Goal: Communication & Community: Participate in discussion

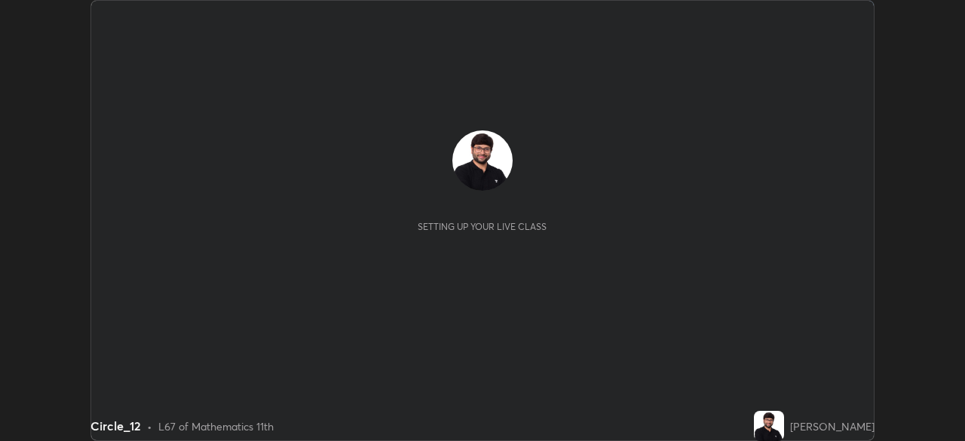
scroll to position [441, 965]
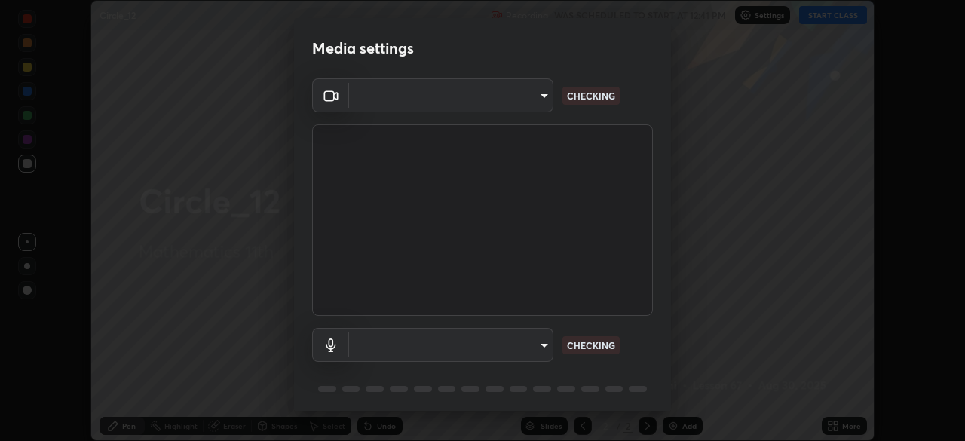
type input "573edd819c0ef8de467de5ce4ec508ac77a3347739658899c49f764764ac8f1c"
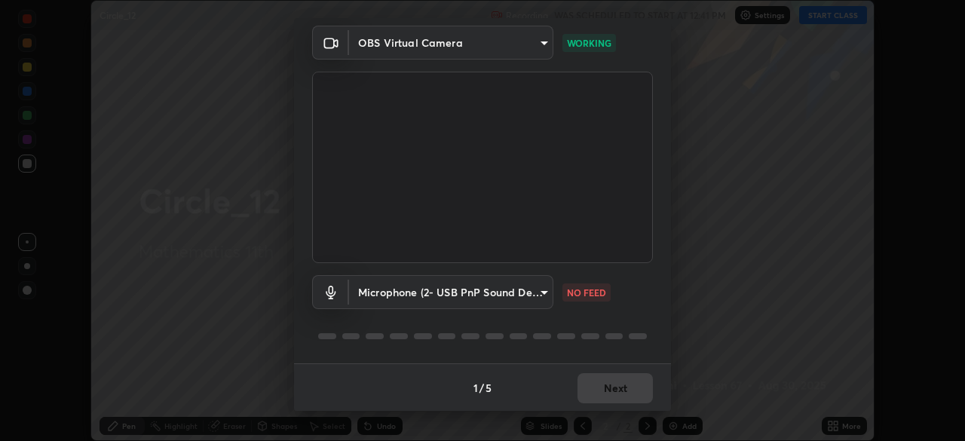
click at [540, 286] on body "Erase all Circle_12 Recording WAS SCHEDULED TO START AT 12:41 PM Settings START…" at bounding box center [482, 220] width 965 height 441
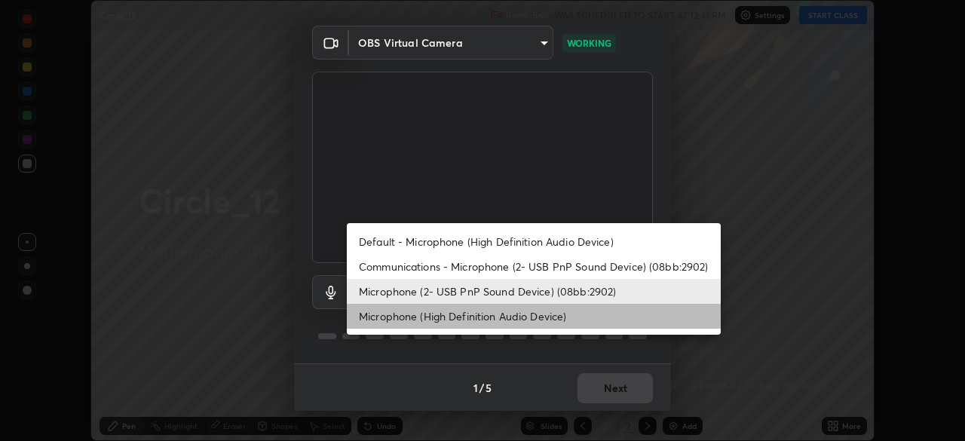
click at [477, 312] on li "Microphone (High Definition Audio Device)" at bounding box center [534, 316] width 374 height 25
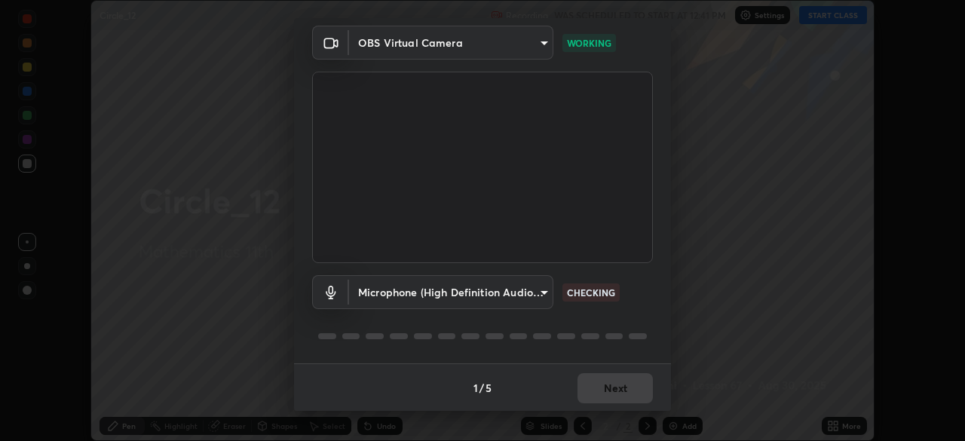
click at [482, 293] on body "Erase all Circle_12 Recording WAS SCHEDULED TO START AT 12:41 PM Settings START…" at bounding box center [482, 220] width 965 height 441
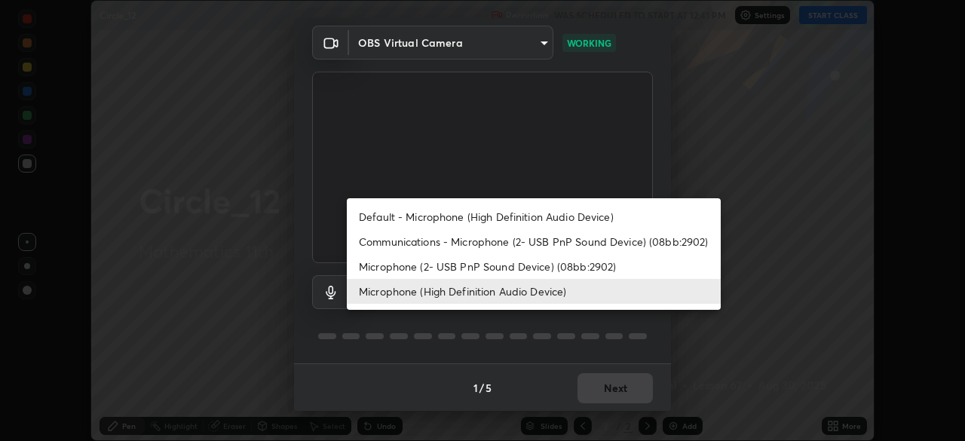
click at [471, 267] on li "Microphone (2- USB PnP Sound Device) (08bb:2902)" at bounding box center [534, 266] width 374 height 25
type input "99e4696e2c6c8d58b45f71cf8b3f21ecc77f70c5db371c62343c52de3d3b3450"
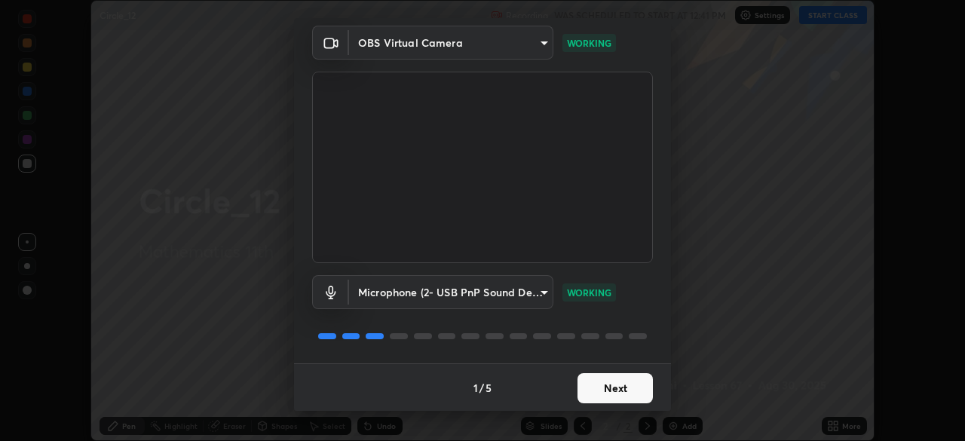
click at [633, 392] on button "Next" at bounding box center [614, 388] width 75 height 30
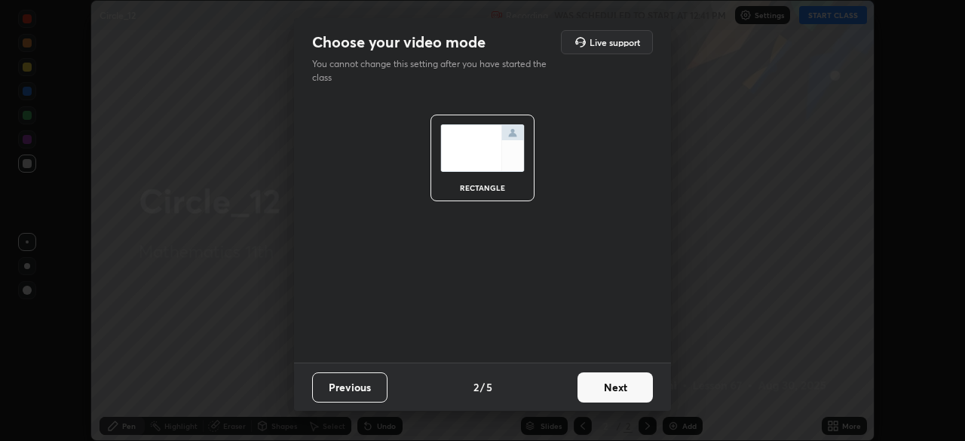
click at [635, 390] on button "Next" at bounding box center [614, 387] width 75 height 30
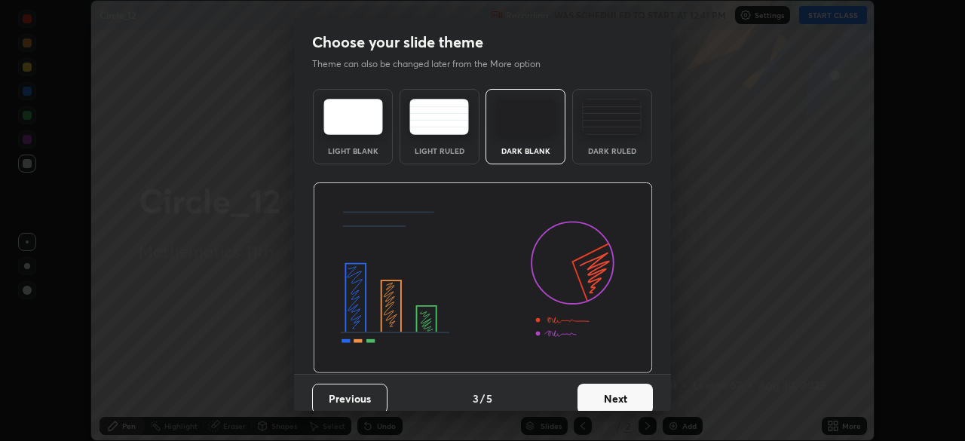
click at [638, 398] on button "Next" at bounding box center [614, 399] width 75 height 30
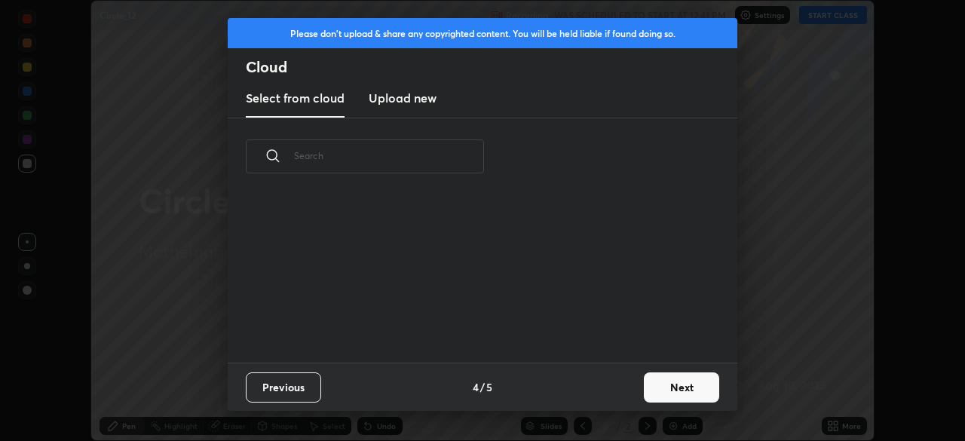
click at [678, 392] on button "Next" at bounding box center [681, 387] width 75 height 30
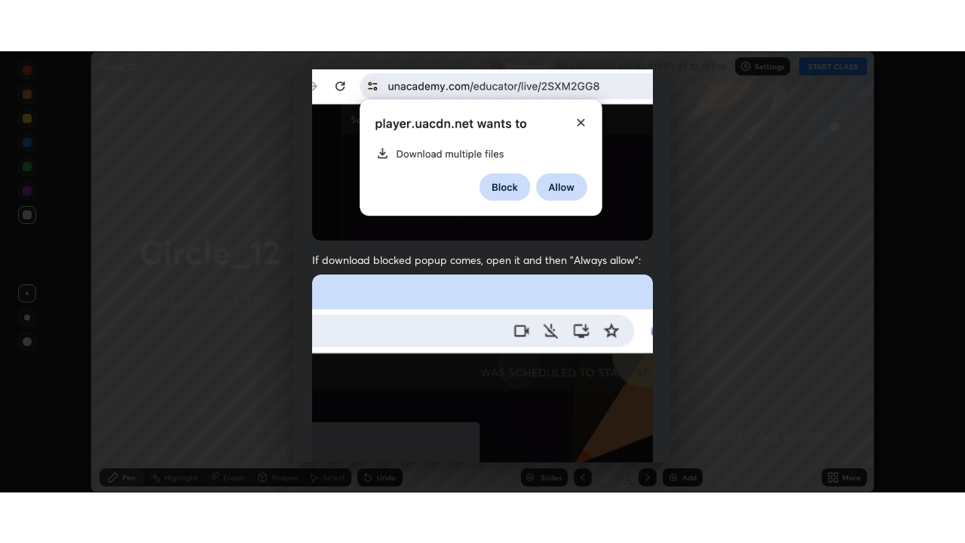
scroll to position [360, 0]
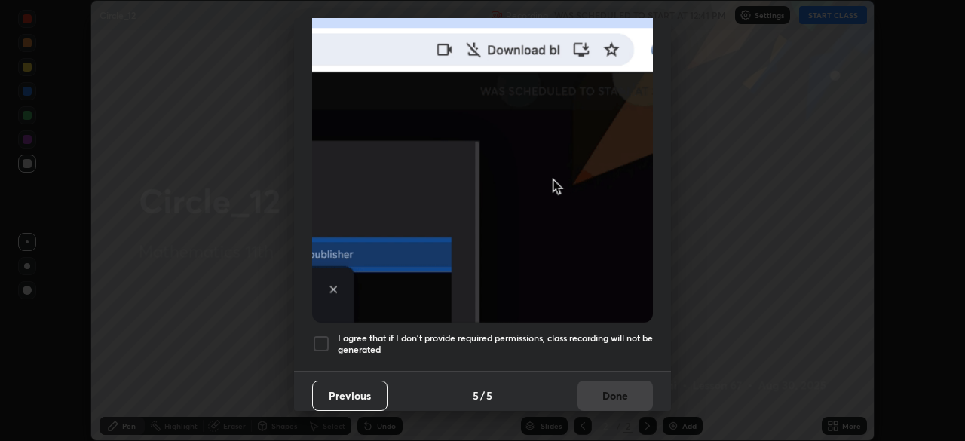
click at [323, 335] on div at bounding box center [321, 344] width 18 height 18
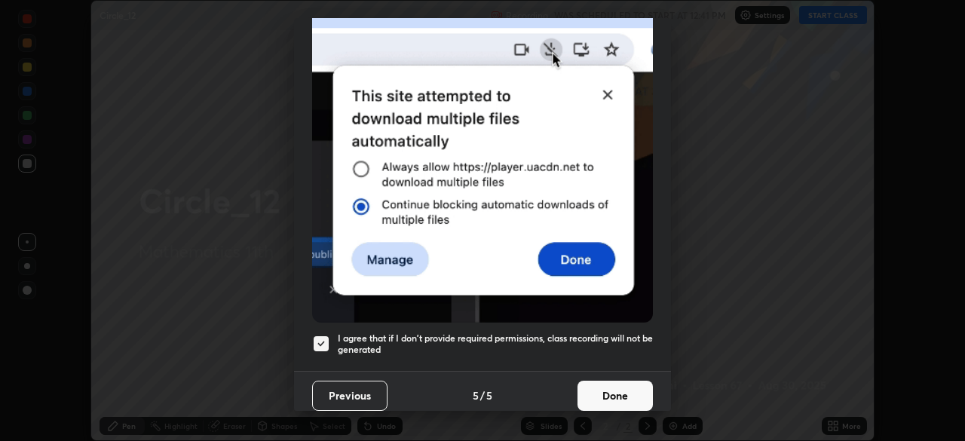
click at [620, 381] on button "Done" at bounding box center [614, 396] width 75 height 30
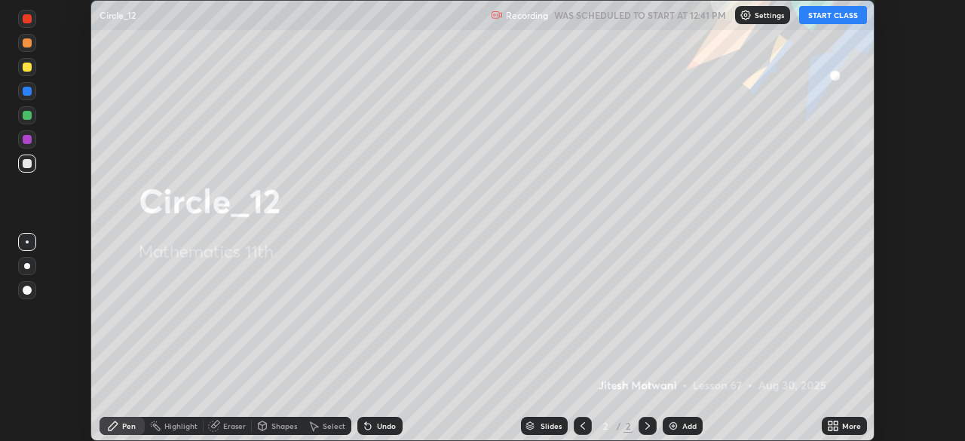
click at [843, 16] on button "START CLASS" at bounding box center [833, 15] width 68 height 18
click at [830, 428] on icon at bounding box center [830, 429] width 4 height 4
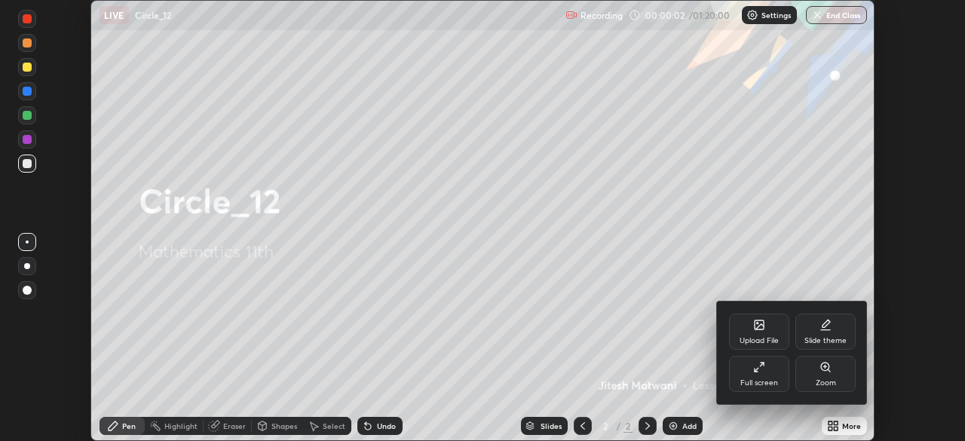
click at [761, 376] on div "Full screen" at bounding box center [759, 374] width 60 height 36
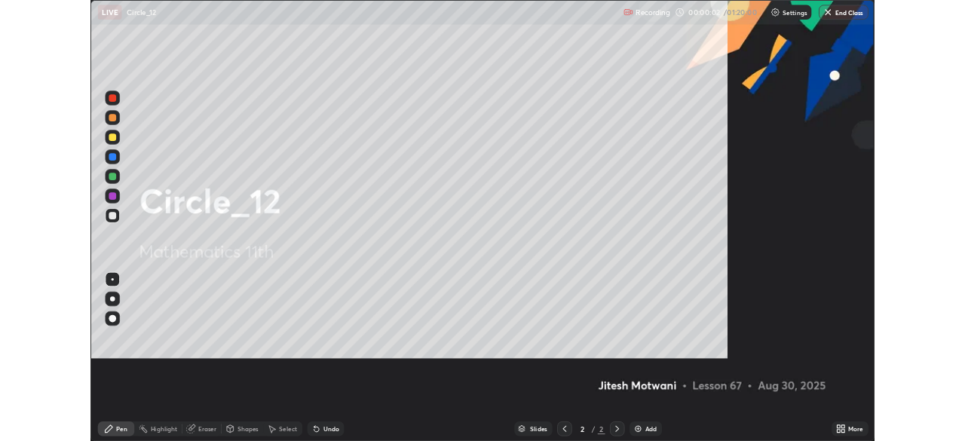
scroll to position [543, 965]
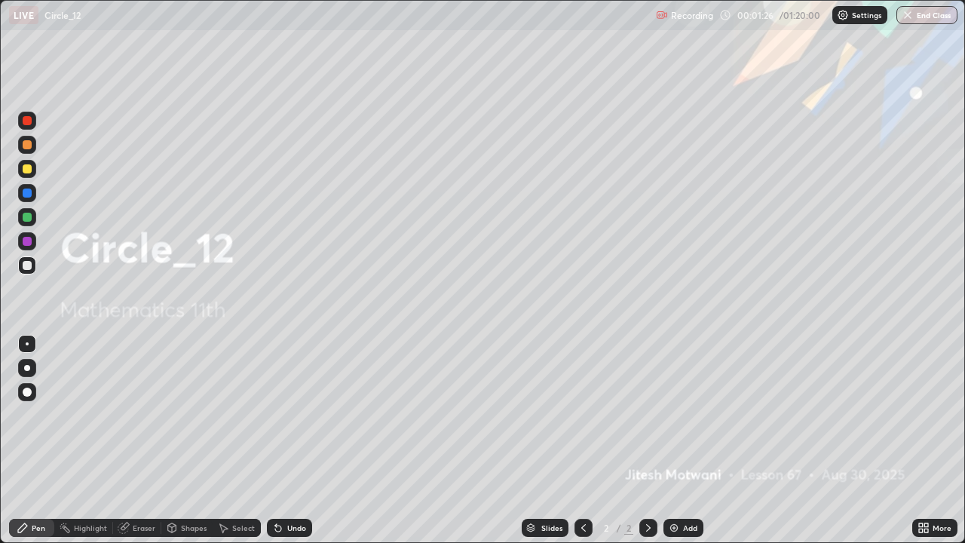
click at [680, 440] on div "Add" at bounding box center [683, 528] width 40 height 18
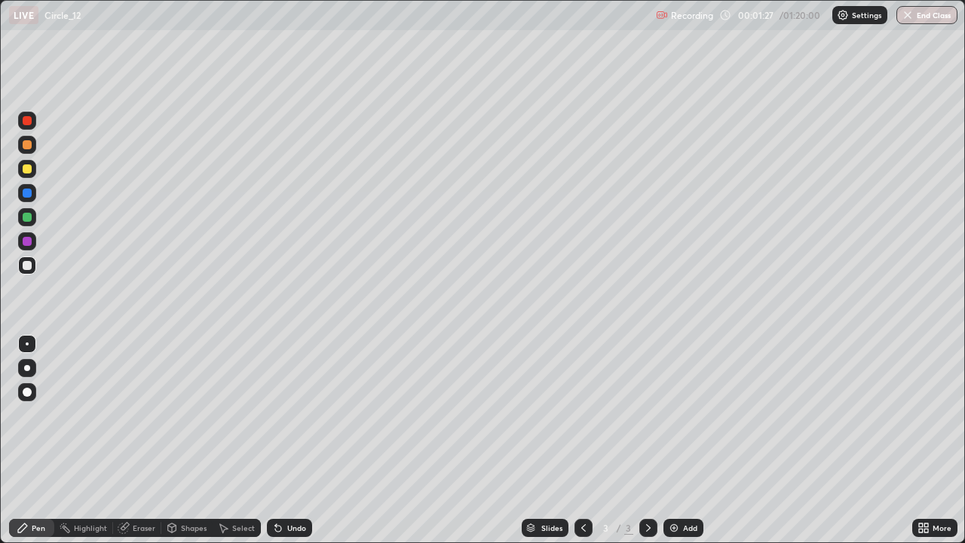
click at [26, 169] on div at bounding box center [27, 168] width 9 height 9
click at [26, 264] on div at bounding box center [27, 265] width 9 height 9
click at [188, 440] on div "Shapes" at bounding box center [194, 528] width 26 height 8
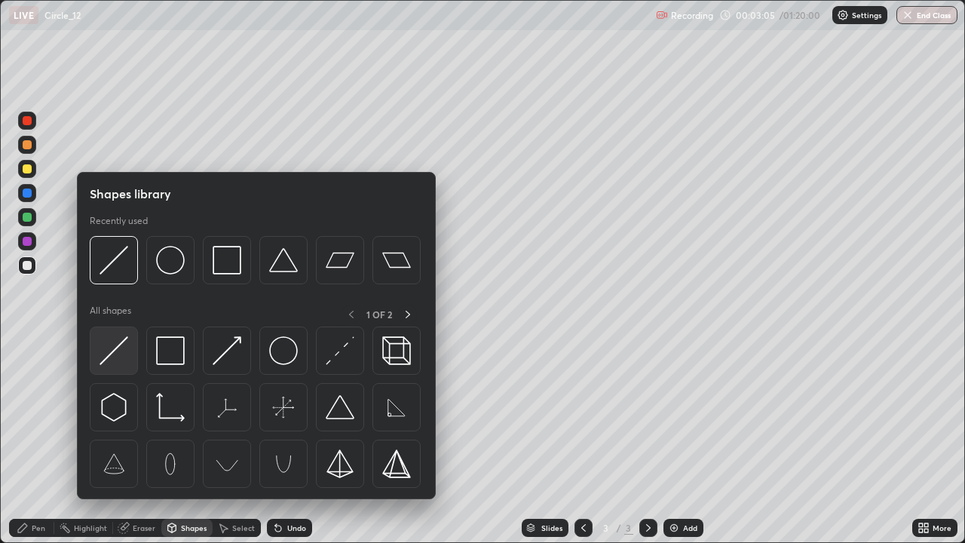
click at [118, 356] on img at bounding box center [113, 350] width 29 height 29
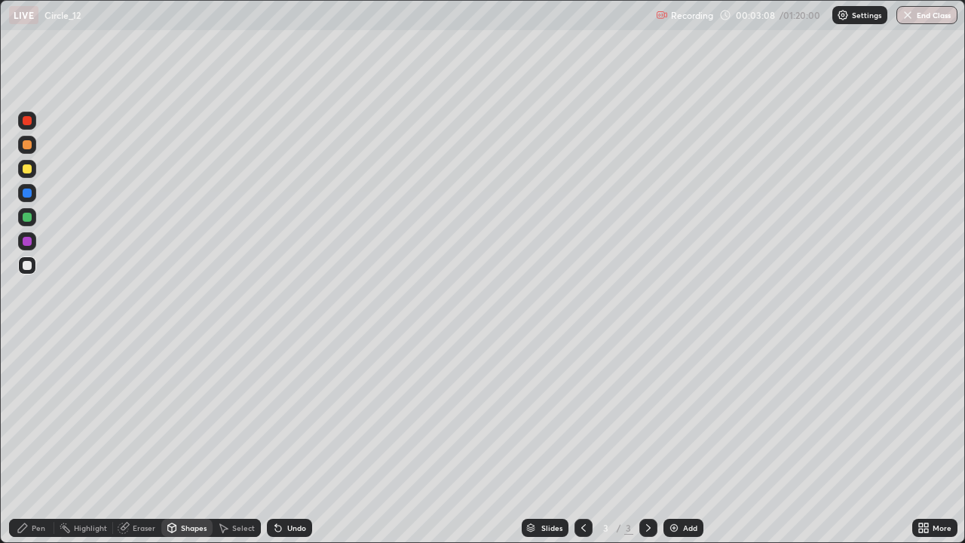
click at [298, 440] on div "Undo" at bounding box center [296, 528] width 19 height 8
click at [289, 440] on div "Undo" at bounding box center [296, 528] width 19 height 8
click at [200, 440] on div "Shapes" at bounding box center [194, 528] width 26 height 8
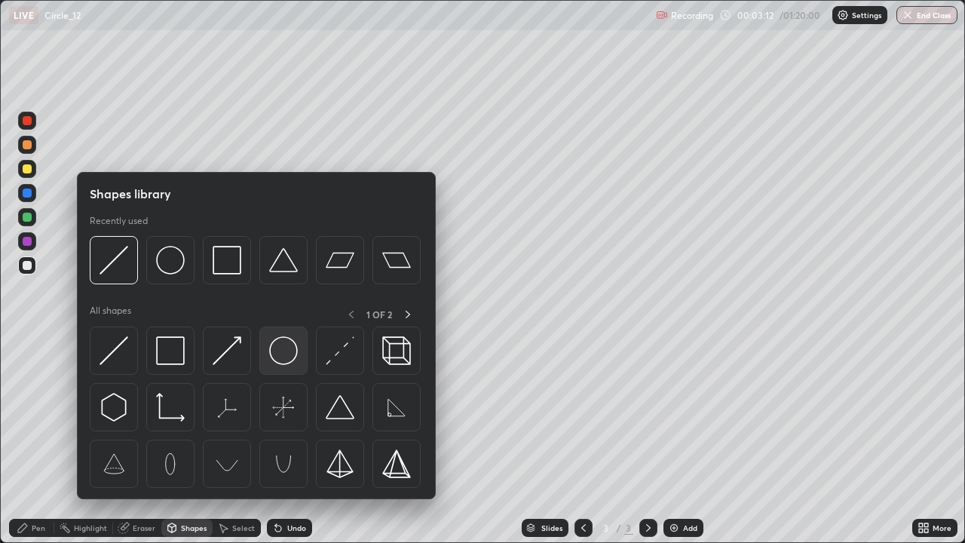
click at [277, 353] on img at bounding box center [283, 350] width 29 height 29
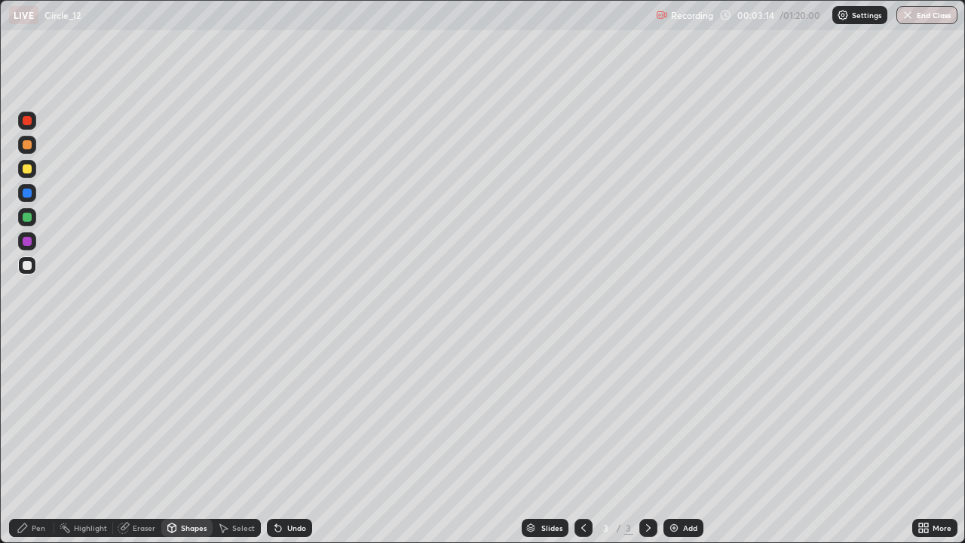
click at [194, 440] on div "Shapes" at bounding box center [194, 528] width 26 height 8
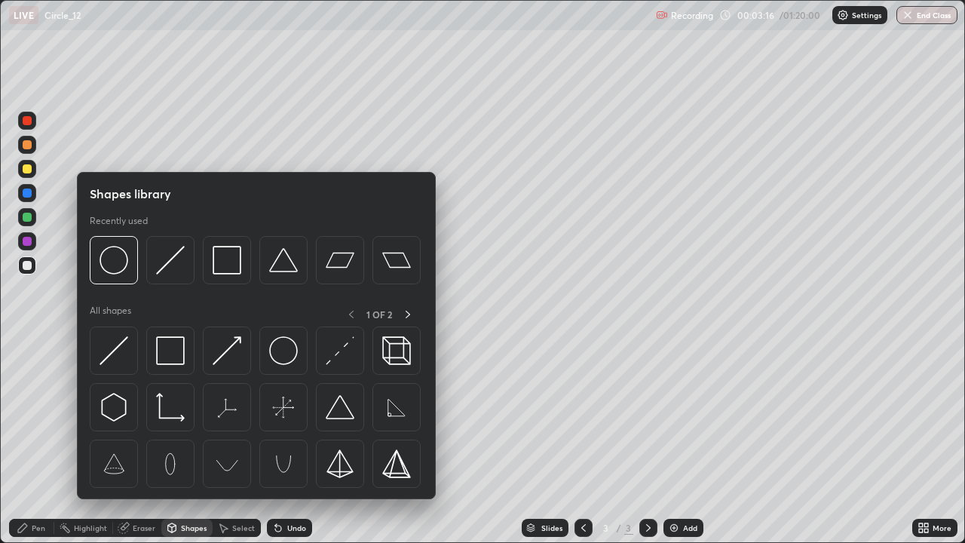
click at [166, 265] on img at bounding box center [170, 260] width 29 height 29
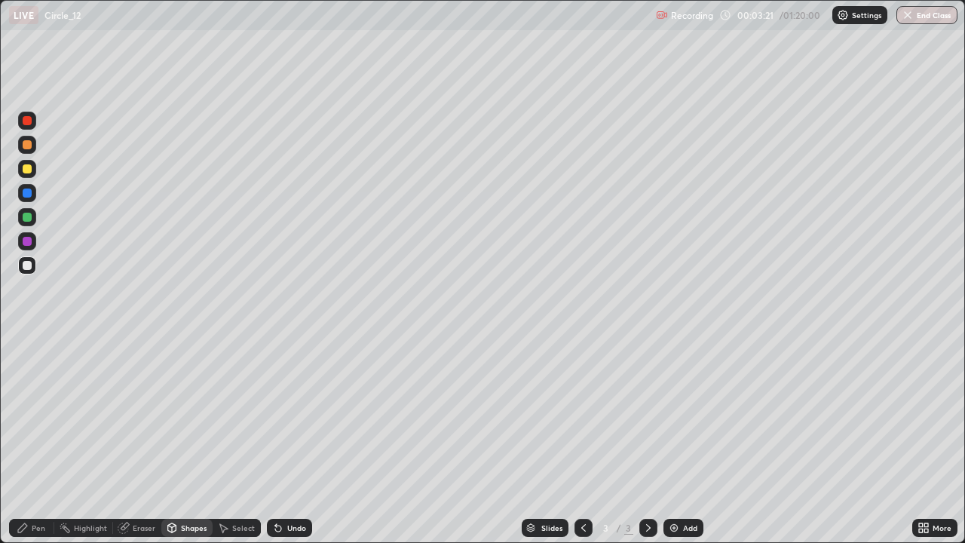
click at [31, 440] on div "Pen" at bounding box center [31, 528] width 45 height 18
click at [27, 216] on div at bounding box center [27, 217] width 9 height 9
click at [286, 440] on div "Undo" at bounding box center [289, 528] width 45 height 18
click at [288, 440] on div "Undo" at bounding box center [296, 528] width 19 height 8
click at [287, 440] on div "Undo" at bounding box center [296, 528] width 19 height 8
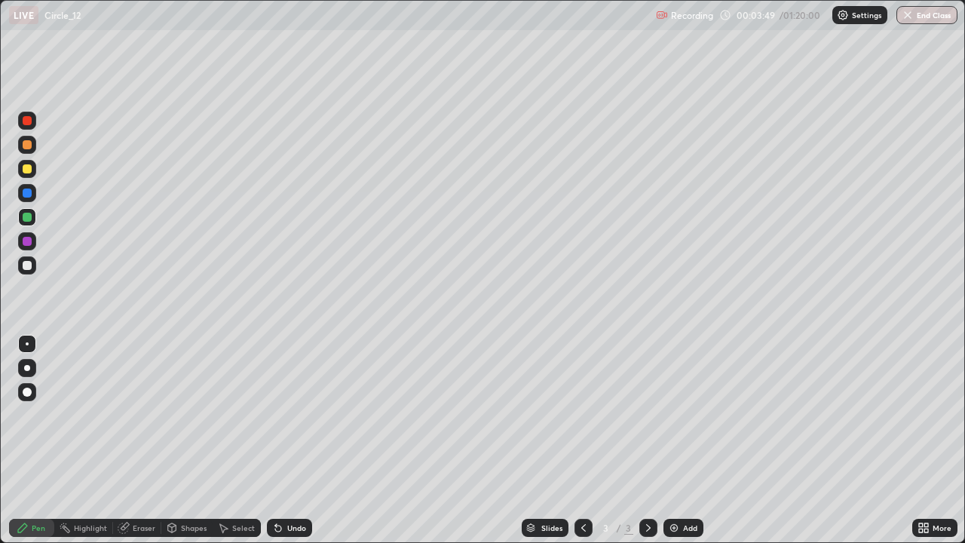
click at [23, 193] on div at bounding box center [27, 192] width 9 height 9
click at [26, 170] on div at bounding box center [27, 168] width 9 height 9
click at [188, 440] on div "Shapes" at bounding box center [194, 528] width 26 height 8
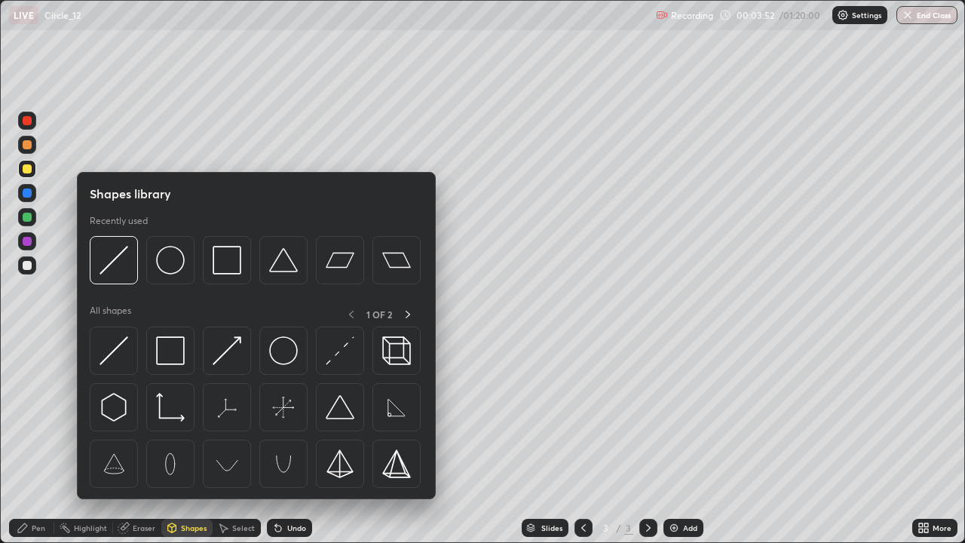
click at [194, 440] on div "Shapes" at bounding box center [194, 528] width 26 height 8
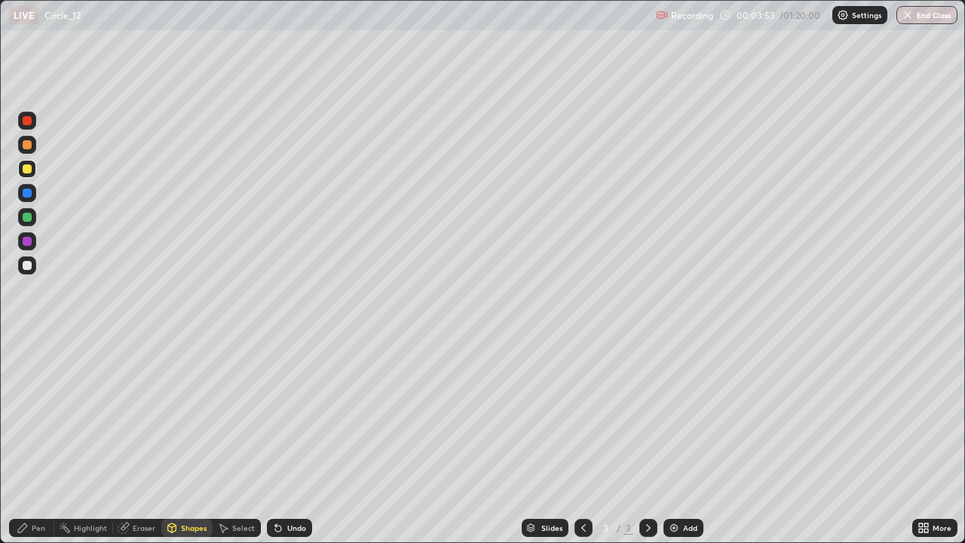
click at [190, 440] on div "Shapes" at bounding box center [194, 528] width 26 height 8
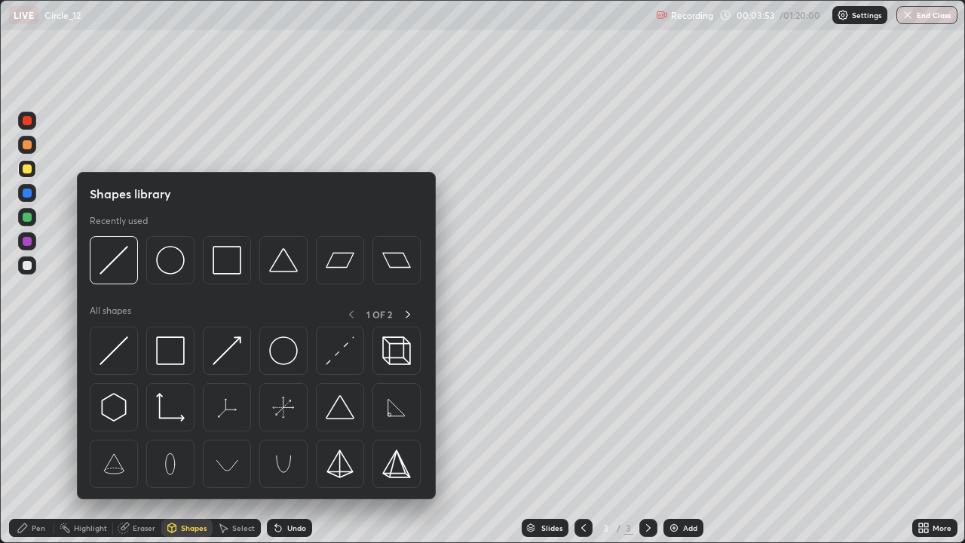
click at [191, 440] on div "Shapes" at bounding box center [194, 528] width 26 height 8
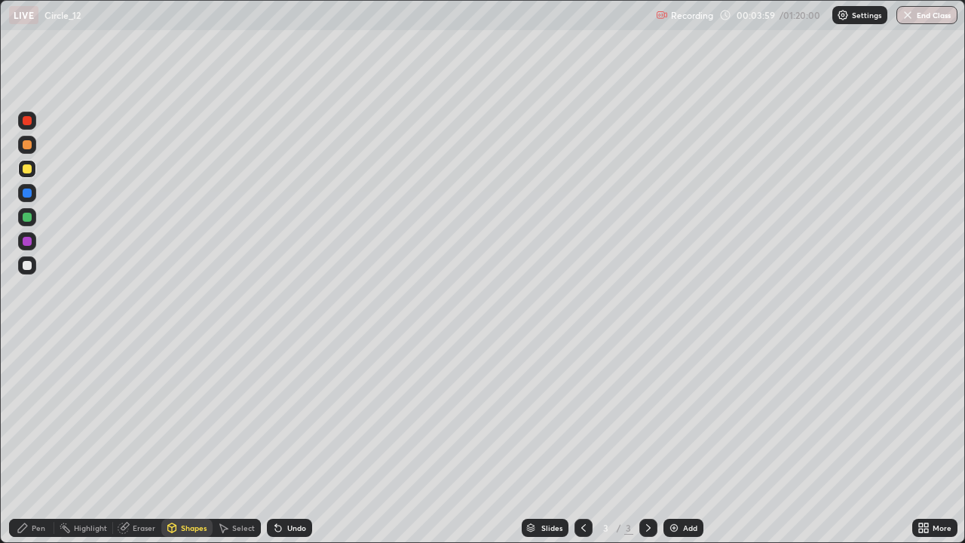
click at [287, 440] on div "Undo" at bounding box center [296, 528] width 19 height 8
click at [298, 440] on div "Undo" at bounding box center [296, 528] width 19 height 8
click at [32, 440] on div "Pen" at bounding box center [39, 528] width 14 height 8
click at [301, 440] on div "Undo" at bounding box center [289, 528] width 45 height 18
click at [299, 440] on div "Undo" at bounding box center [289, 528] width 45 height 18
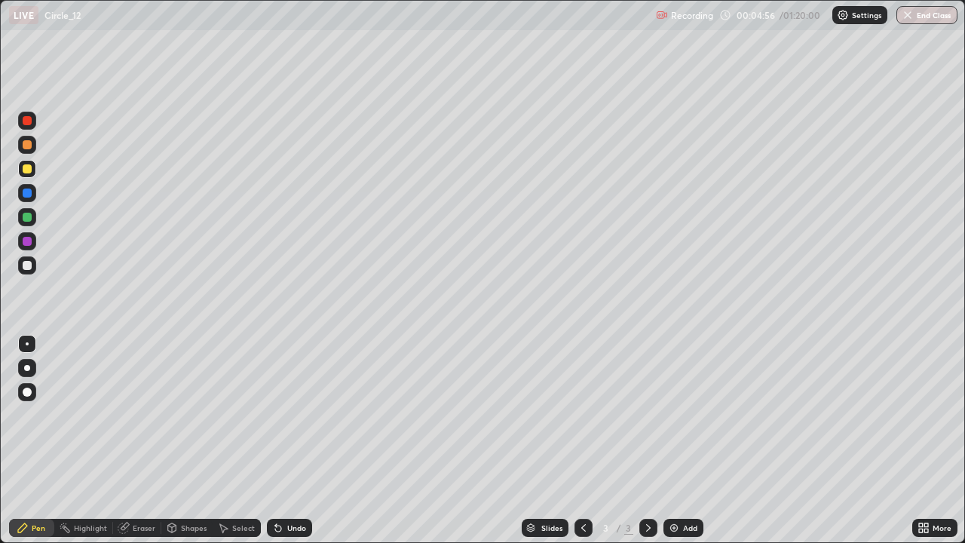
click at [301, 440] on div "Undo" at bounding box center [289, 528] width 45 height 18
click at [26, 214] on div at bounding box center [27, 217] width 9 height 9
click at [29, 266] on div at bounding box center [27, 265] width 9 height 9
click at [26, 171] on div at bounding box center [27, 168] width 9 height 9
click at [291, 440] on div "Undo" at bounding box center [296, 528] width 19 height 8
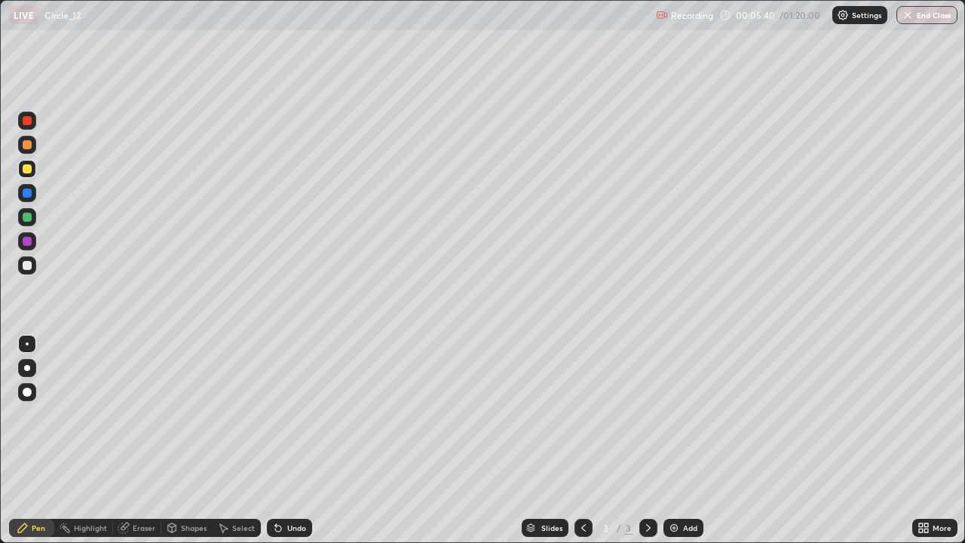
click at [303, 440] on div "Undo" at bounding box center [289, 528] width 45 height 18
click at [179, 440] on div "Shapes" at bounding box center [186, 528] width 51 height 18
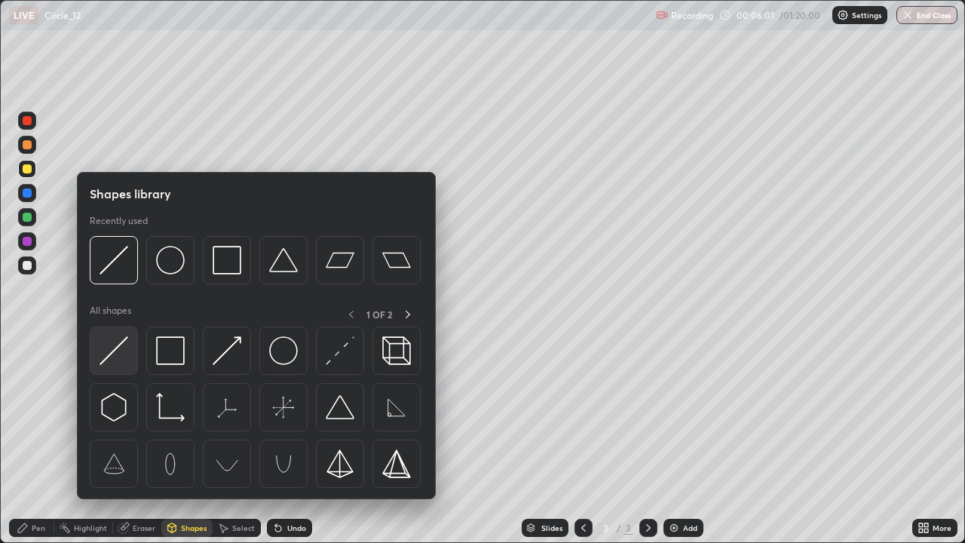
click at [115, 352] on img at bounding box center [113, 350] width 29 height 29
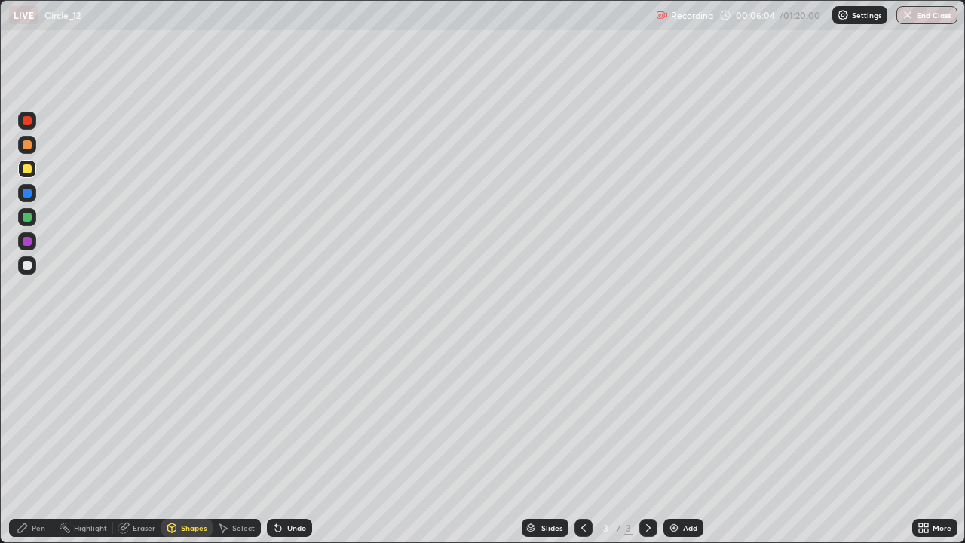
click at [11, 440] on div "Pen" at bounding box center [31, 528] width 45 height 18
click at [304, 440] on div "Undo" at bounding box center [289, 528] width 45 height 18
click at [30, 440] on div "Pen" at bounding box center [31, 528] width 45 height 18
click at [286, 440] on div "Undo" at bounding box center [289, 528] width 45 height 18
click at [291, 440] on div "Undo" at bounding box center [289, 528] width 45 height 18
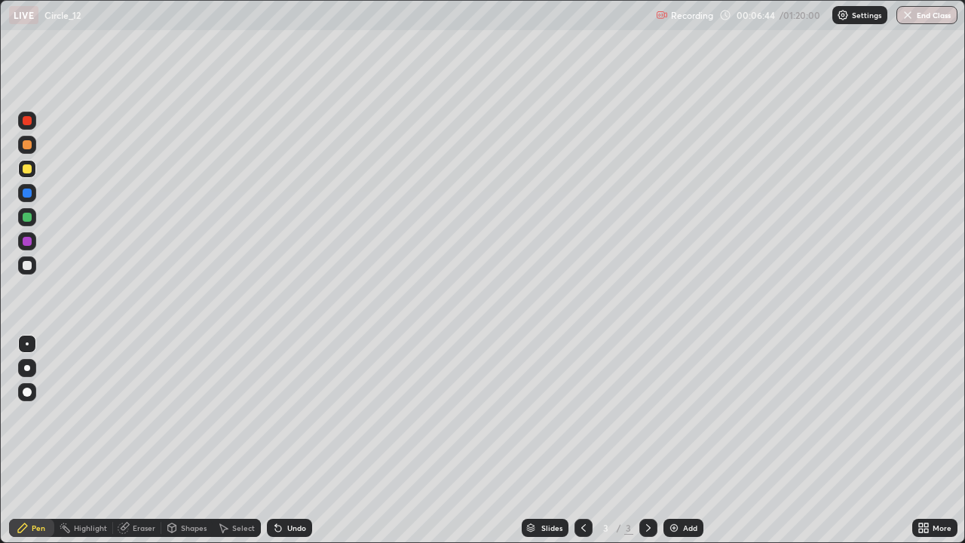
click at [287, 440] on div "Undo" at bounding box center [296, 528] width 19 height 8
click at [20, 268] on div at bounding box center [27, 265] width 18 height 18
click at [306, 440] on div "Undo" at bounding box center [289, 528] width 45 height 18
click at [30, 213] on div at bounding box center [27, 217] width 18 height 18
click at [28, 193] on div at bounding box center [27, 192] width 9 height 9
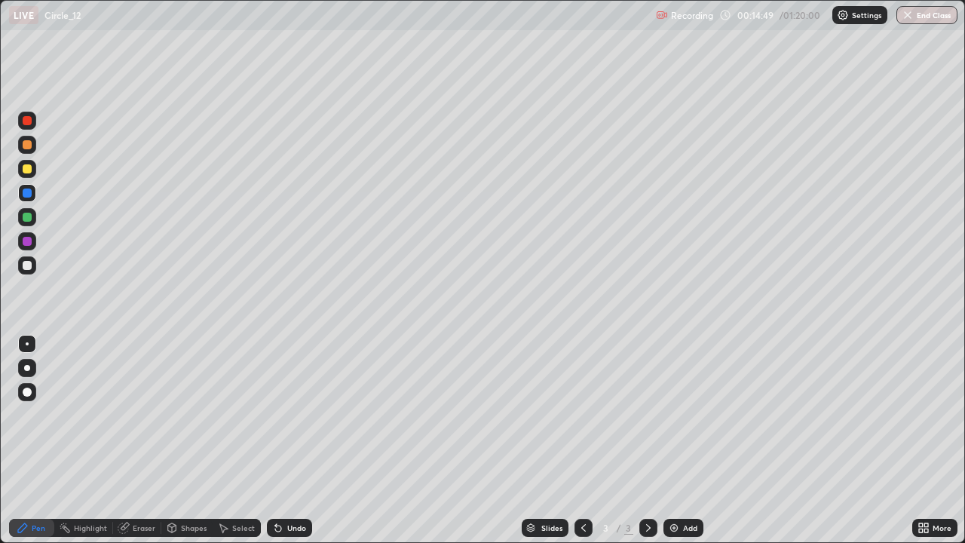
click at [684, 440] on div "Add" at bounding box center [690, 528] width 14 height 8
click at [25, 166] on div at bounding box center [27, 168] width 9 height 9
click at [199, 440] on div "Shapes" at bounding box center [194, 528] width 26 height 8
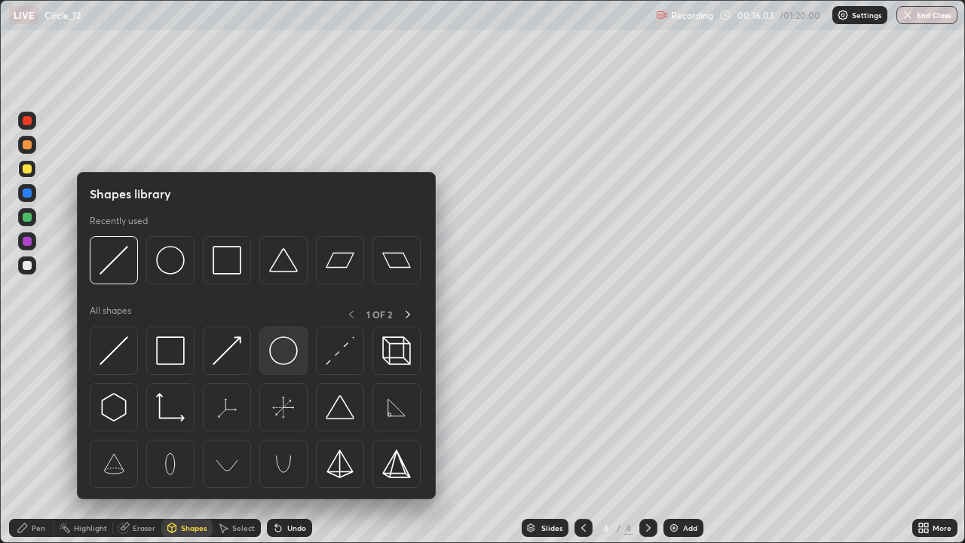
click at [282, 355] on img at bounding box center [283, 350] width 29 height 29
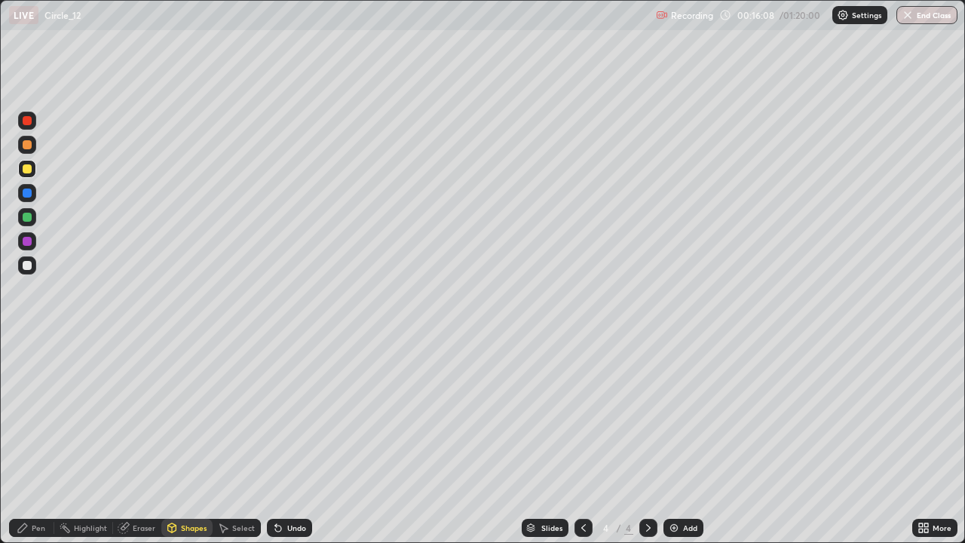
click at [206, 440] on div "Shapes" at bounding box center [186, 528] width 51 height 18
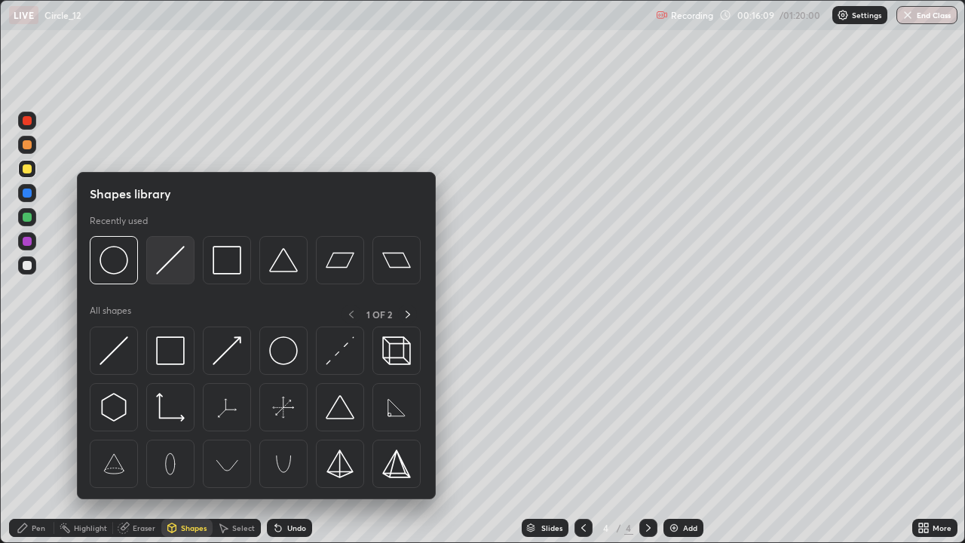
click at [167, 263] on img at bounding box center [170, 260] width 29 height 29
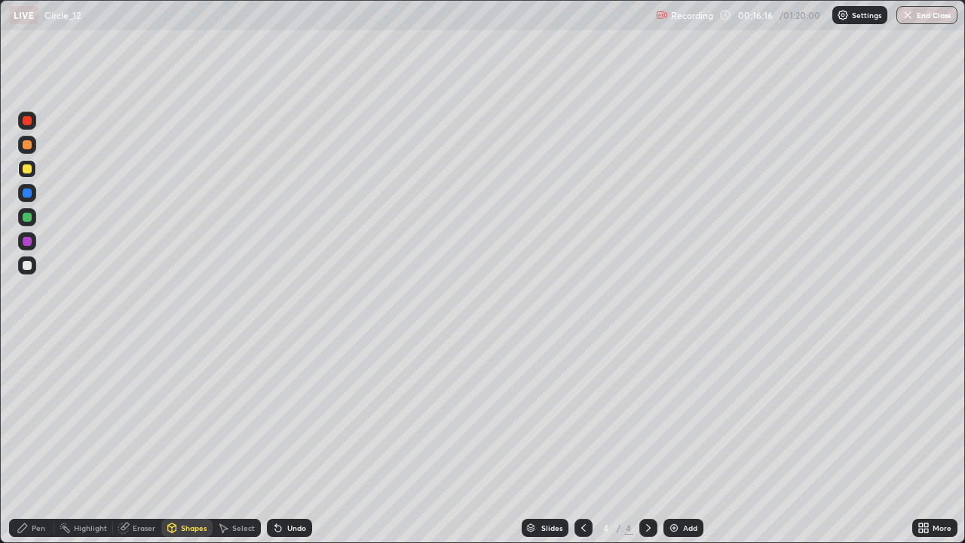
click at [280, 440] on icon at bounding box center [278, 528] width 12 height 12
click at [24, 440] on icon at bounding box center [22, 527] width 9 height 9
click at [183, 440] on div "Shapes" at bounding box center [194, 528] width 26 height 8
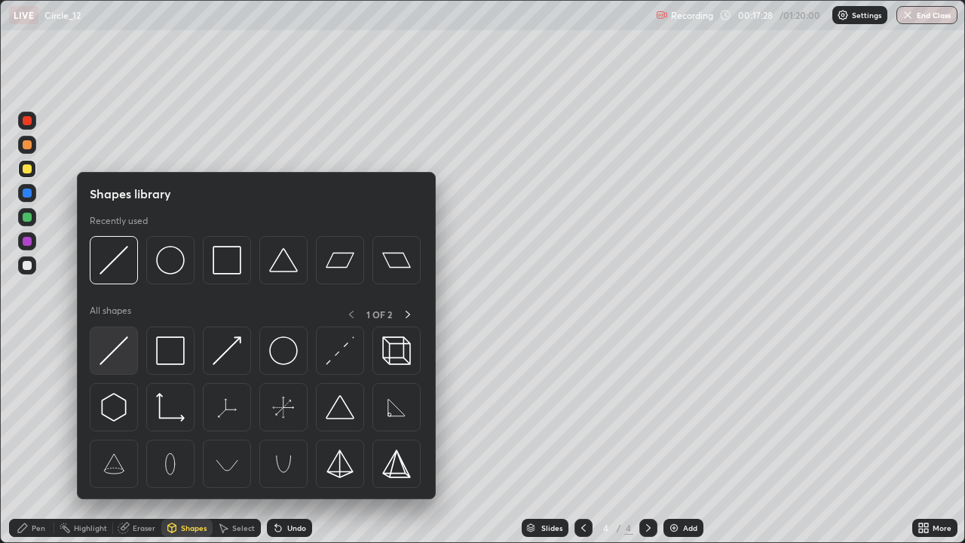
click at [116, 350] on img at bounding box center [113, 350] width 29 height 29
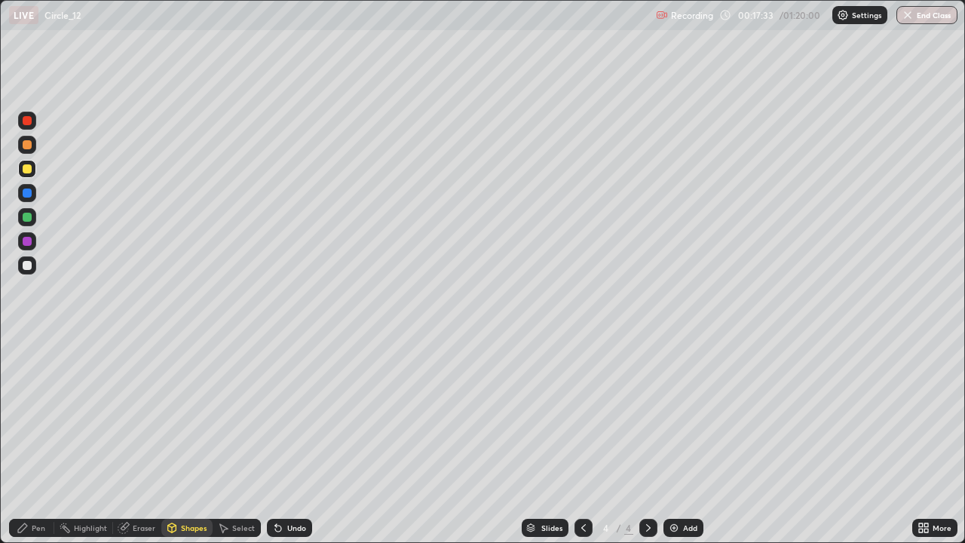
click at [297, 440] on div "Undo" at bounding box center [296, 528] width 19 height 8
click at [28, 265] on div at bounding box center [27, 265] width 9 height 9
click at [292, 440] on div "Undo" at bounding box center [296, 528] width 19 height 8
click at [288, 440] on div "Undo" at bounding box center [296, 528] width 19 height 8
click at [236, 440] on div "Select" at bounding box center [243, 528] width 23 height 8
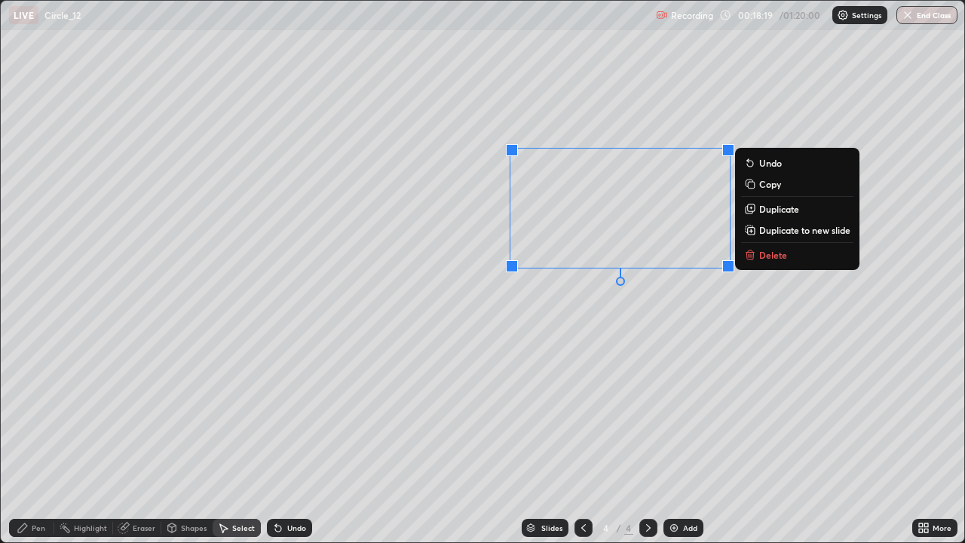
click at [770, 252] on p "Delete" at bounding box center [773, 255] width 28 height 12
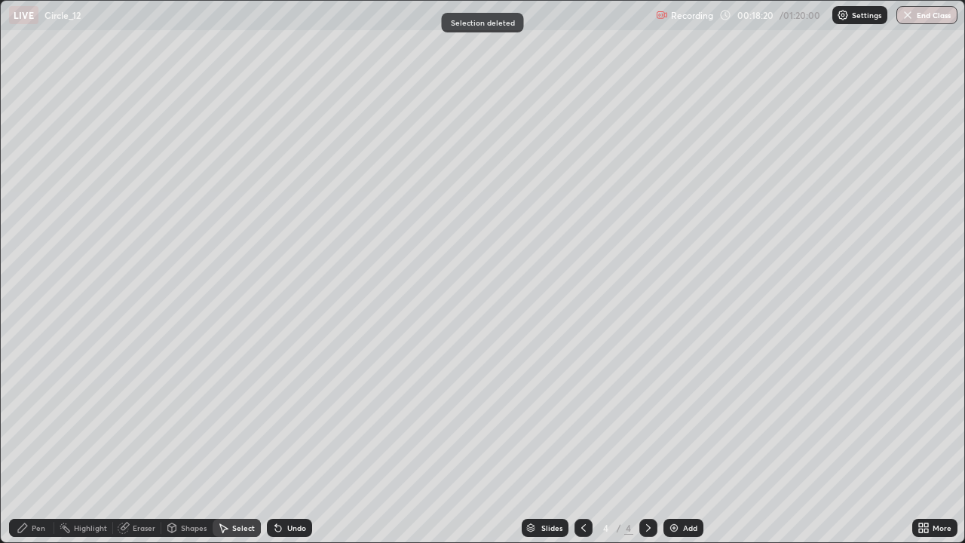
click at [235, 440] on div "Select" at bounding box center [237, 528] width 48 height 18
click at [191, 440] on div "Shapes" at bounding box center [194, 528] width 26 height 8
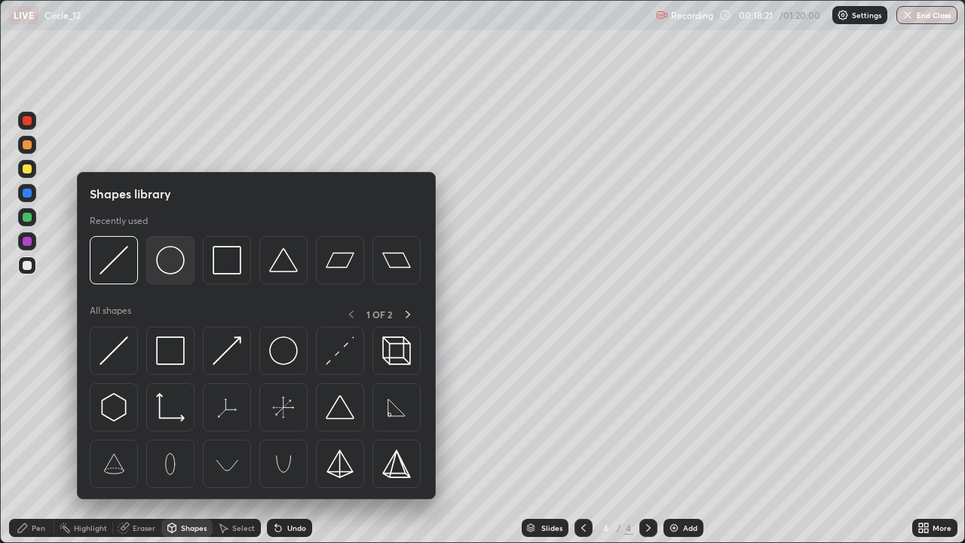
click at [170, 264] on img at bounding box center [170, 260] width 29 height 29
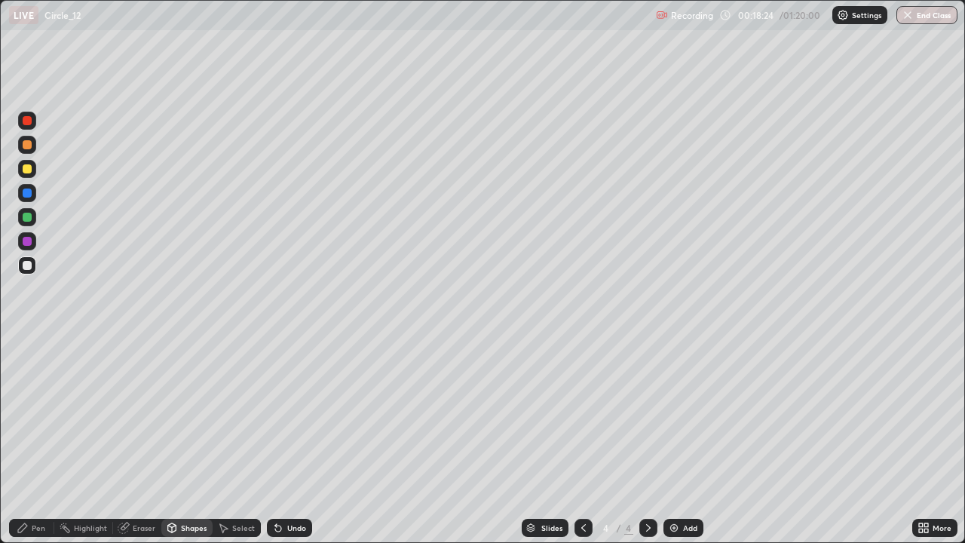
click at [224, 440] on icon at bounding box center [223, 528] width 12 height 12
click at [184, 440] on div "Shapes" at bounding box center [194, 528] width 26 height 8
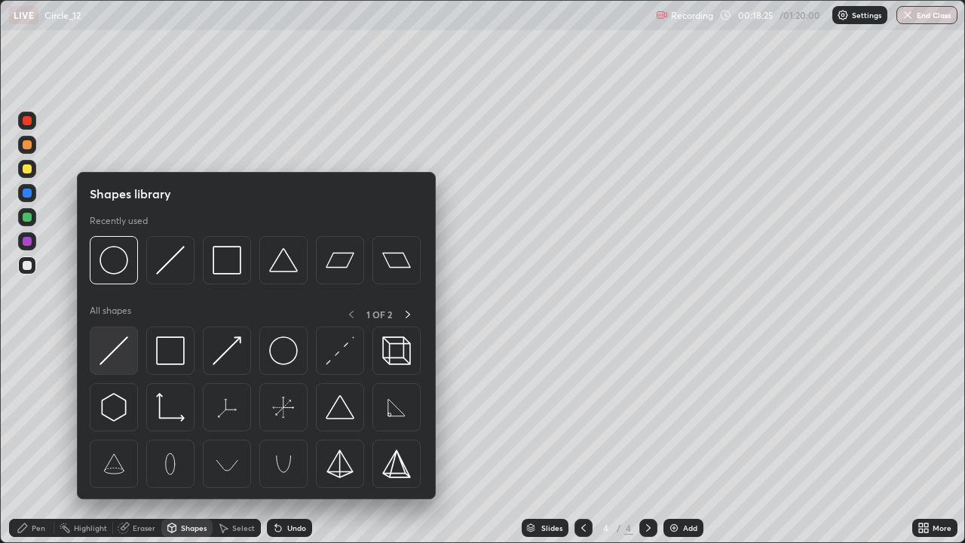
click at [114, 347] on img at bounding box center [113, 350] width 29 height 29
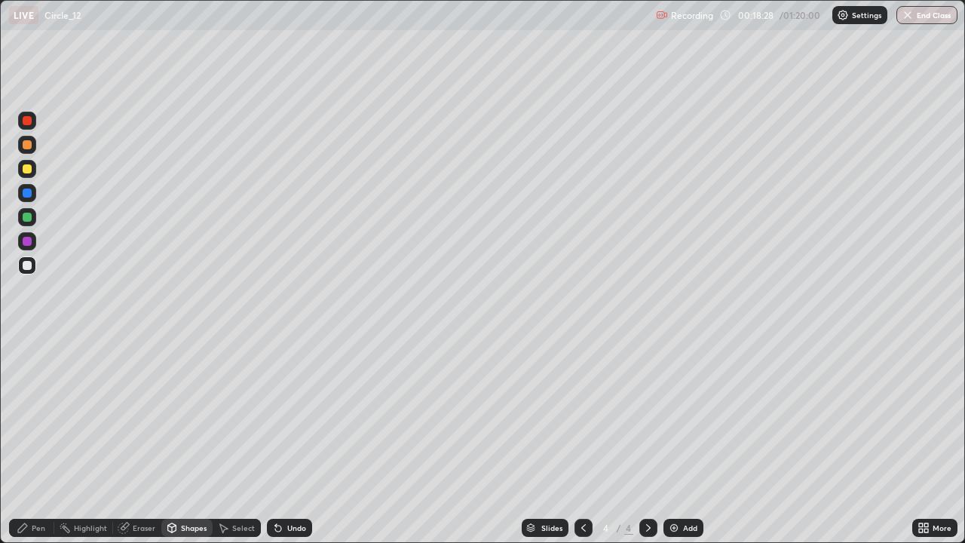
click at [283, 440] on div "Undo" at bounding box center [289, 528] width 45 height 18
click at [282, 440] on div "Undo" at bounding box center [289, 528] width 45 height 18
click at [185, 440] on div "Shapes" at bounding box center [194, 528] width 26 height 8
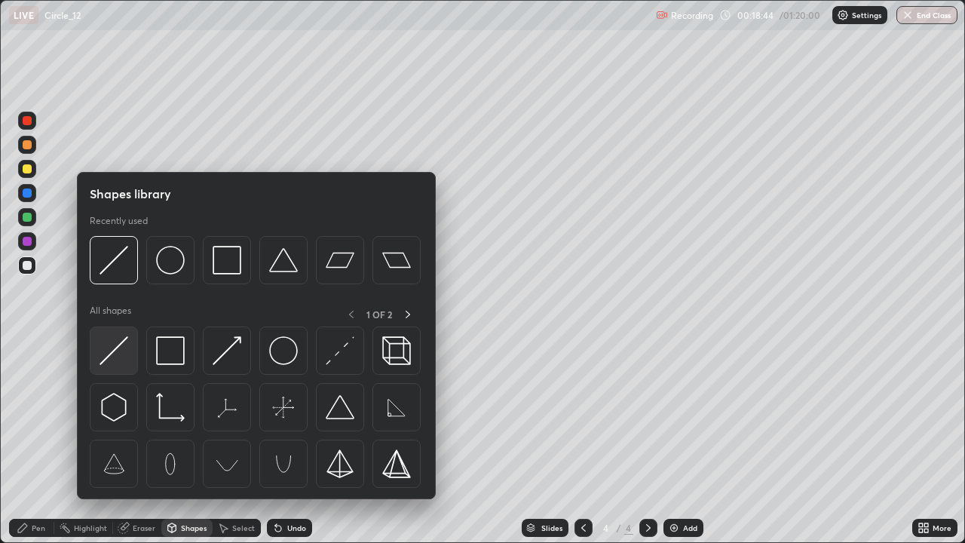
click at [116, 342] on img at bounding box center [113, 350] width 29 height 29
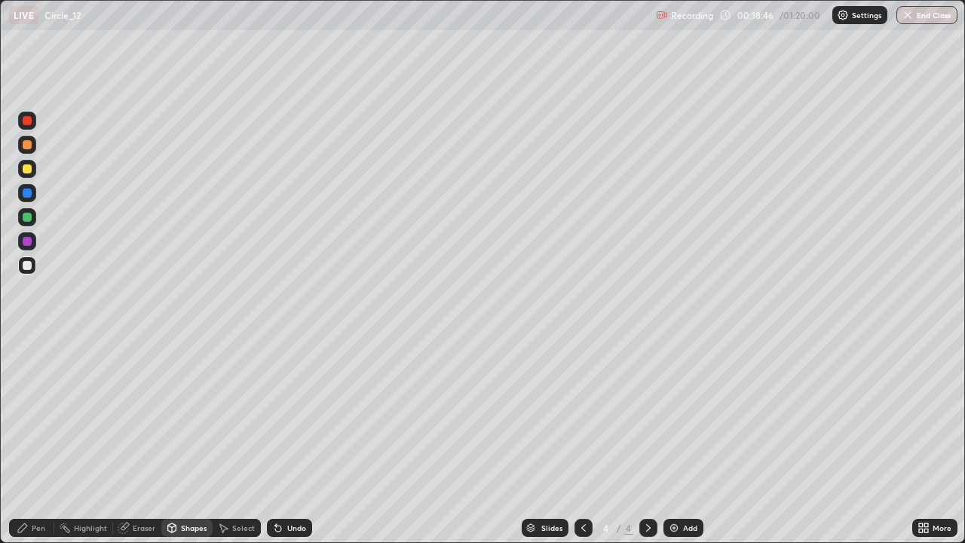
click at [38, 440] on div "Pen" at bounding box center [39, 528] width 14 height 8
click at [27, 170] on div at bounding box center [27, 168] width 9 height 9
click at [185, 440] on div "Shapes" at bounding box center [186, 528] width 51 height 18
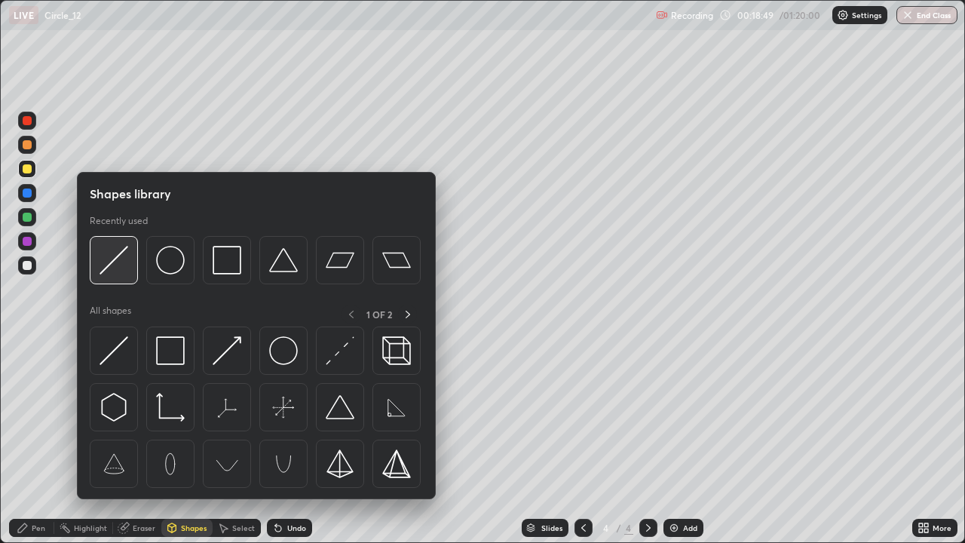
click at [119, 270] on img at bounding box center [113, 260] width 29 height 29
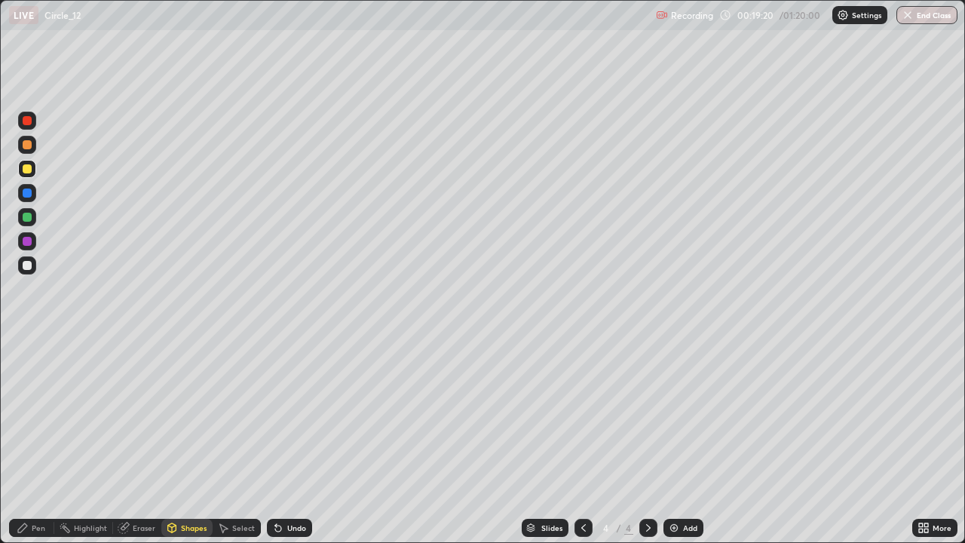
click at [26, 217] on div at bounding box center [27, 217] width 9 height 9
click at [30, 440] on div "Pen" at bounding box center [31, 528] width 45 height 18
click at [21, 170] on div at bounding box center [27, 169] width 18 height 18
click at [22, 259] on div at bounding box center [27, 265] width 18 height 18
click at [296, 440] on div "Undo" at bounding box center [296, 528] width 19 height 8
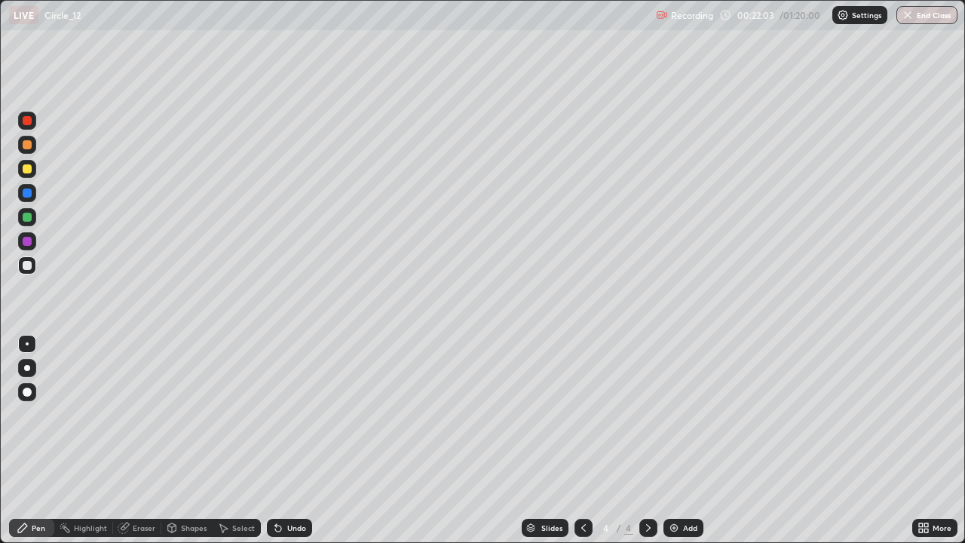
click at [26, 171] on div at bounding box center [27, 168] width 9 height 9
click at [29, 193] on div at bounding box center [27, 192] width 9 height 9
click at [32, 217] on div at bounding box center [27, 217] width 18 height 18
click at [27, 145] on div at bounding box center [27, 144] width 9 height 9
click at [32, 440] on div "Pen" at bounding box center [39, 528] width 14 height 8
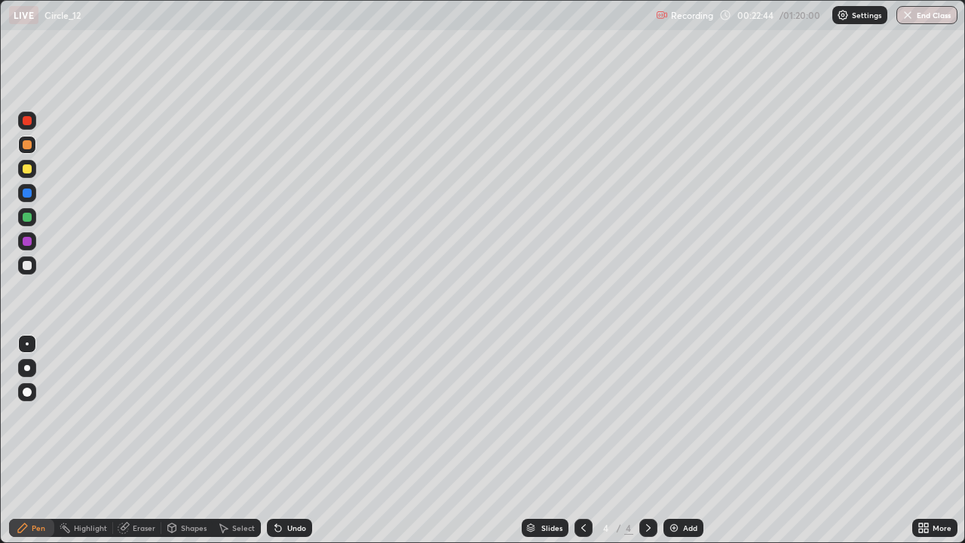
click at [26, 265] on div at bounding box center [27, 265] width 9 height 9
click at [690, 440] on div "Add" at bounding box center [683, 528] width 40 height 18
click at [583, 440] on icon at bounding box center [583, 528] width 12 height 12
click at [646, 440] on icon at bounding box center [648, 528] width 12 height 12
click at [27, 166] on div at bounding box center [27, 168] width 9 height 9
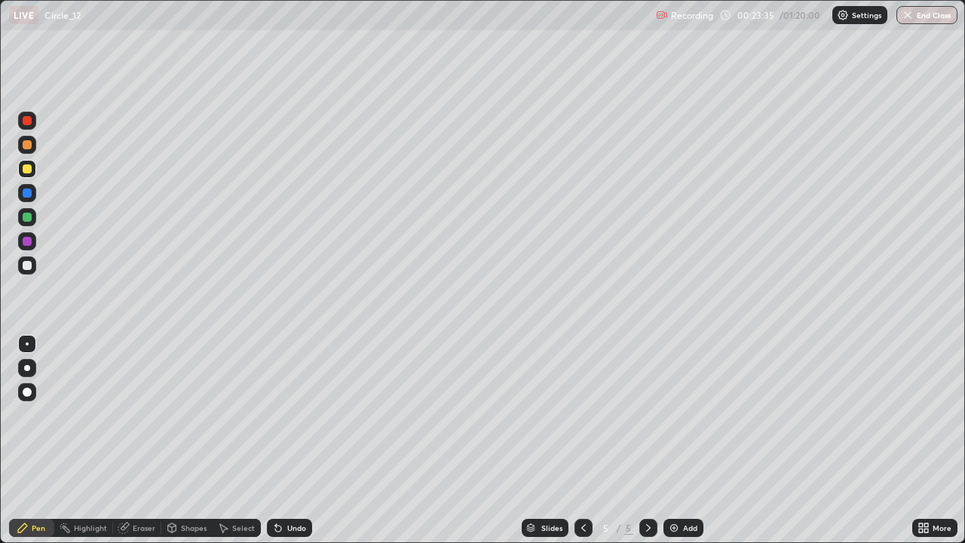
click at [24, 267] on div at bounding box center [27, 265] width 9 height 9
click at [26, 170] on div at bounding box center [27, 168] width 9 height 9
click at [23, 268] on div at bounding box center [27, 265] width 9 height 9
click at [292, 440] on div "Undo" at bounding box center [289, 528] width 45 height 18
click at [581, 440] on icon at bounding box center [583, 528] width 5 height 8
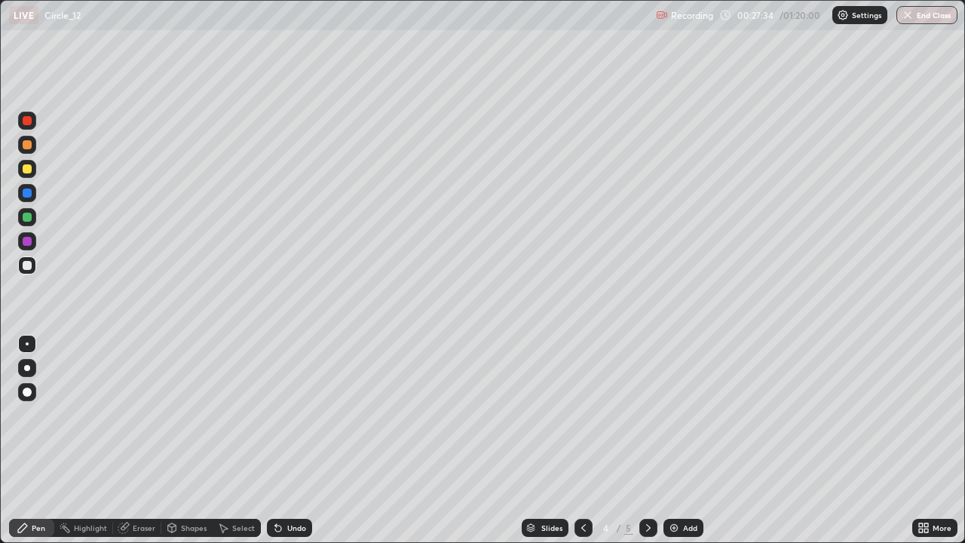
click at [644, 440] on icon at bounding box center [648, 528] width 12 height 12
click at [687, 440] on div "Add" at bounding box center [683, 528] width 40 height 18
click at [26, 165] on div at bounding box center [27, 168] width 9 height 9
click at [27, 265] on div at bounding box center [27, 265] width 9 height 9
click at [20, 213] on div at bounding box center [27, 217] width 18 height 18
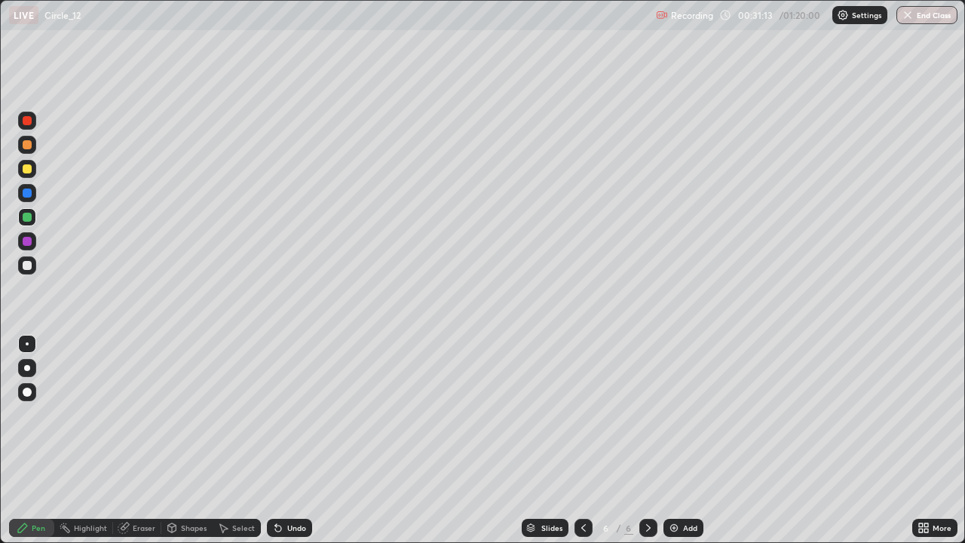
click at [26, 262] on div at bounding box center [27, 265] width 9 height 9
click at [26, 219] on div at bounding box center [27, 217] width 9 height 9
click at [26, 264] on div at bounding box center [27, 265] width 9 height 9
click at [289, 440] on div "Undo" at bounding box center [296, 528] width 19 height 8
click at [284, 440] on div "Undo" at bounding box center [289, 528] width 45 height 18
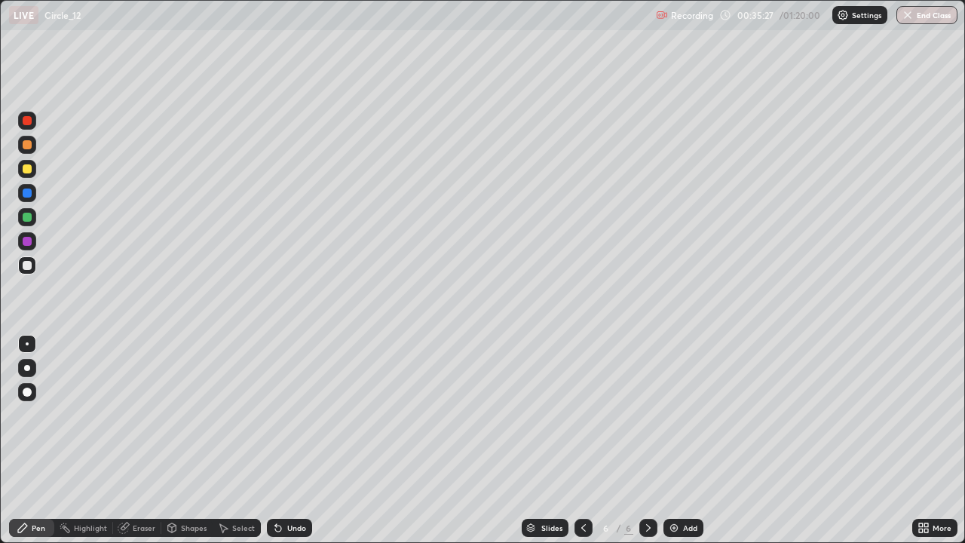
click at [699, 440] on div "Add" at bounding box center [683, 528] width 40 height 18
click at [23, 171] on div at bounding box center [27, 168] width 9 height 9
click at [197, 440] on div "Shapes" at bounding box center [186, 528] width 51 height 18
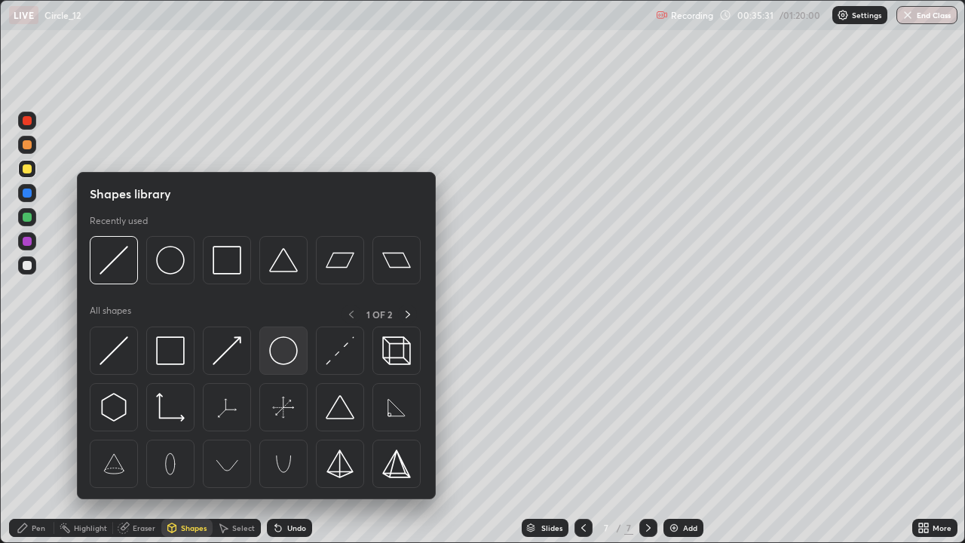
click at [286, 349] on img at bounding box center [283, 350] width 29 height 29
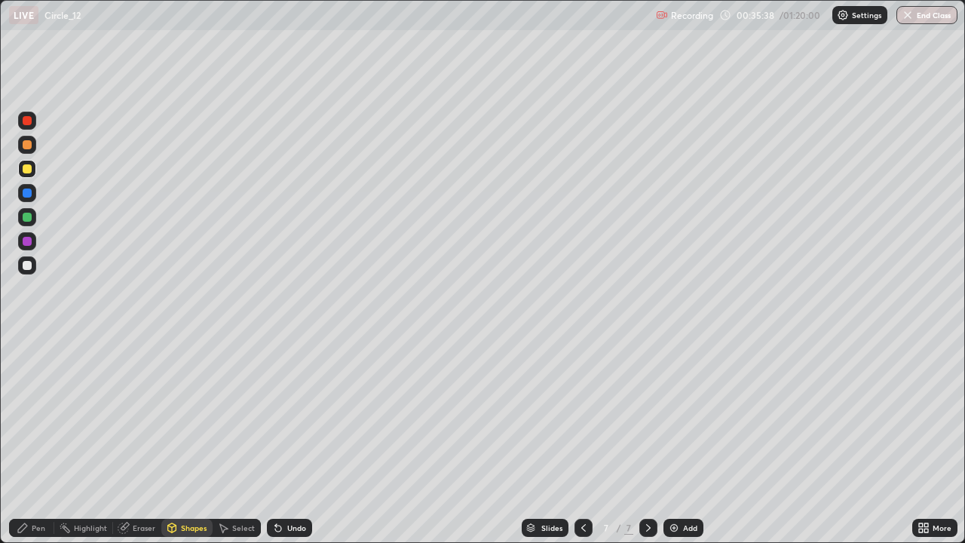
click at [248, 440] on div "Select" at bounding box center [237, 528] width 48 height 18
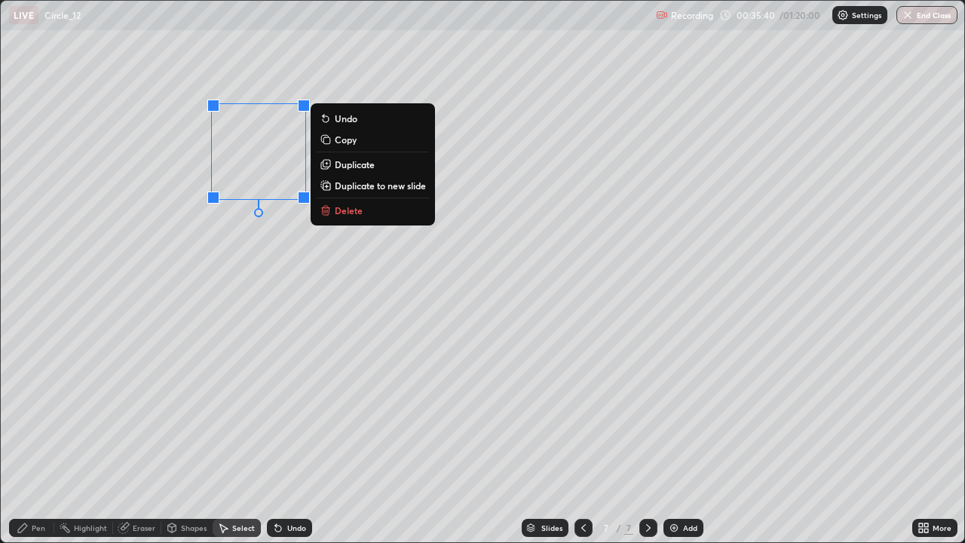
click at [346, 140] on p "Copy" at bounding box center [346, 139] width 22 height 12
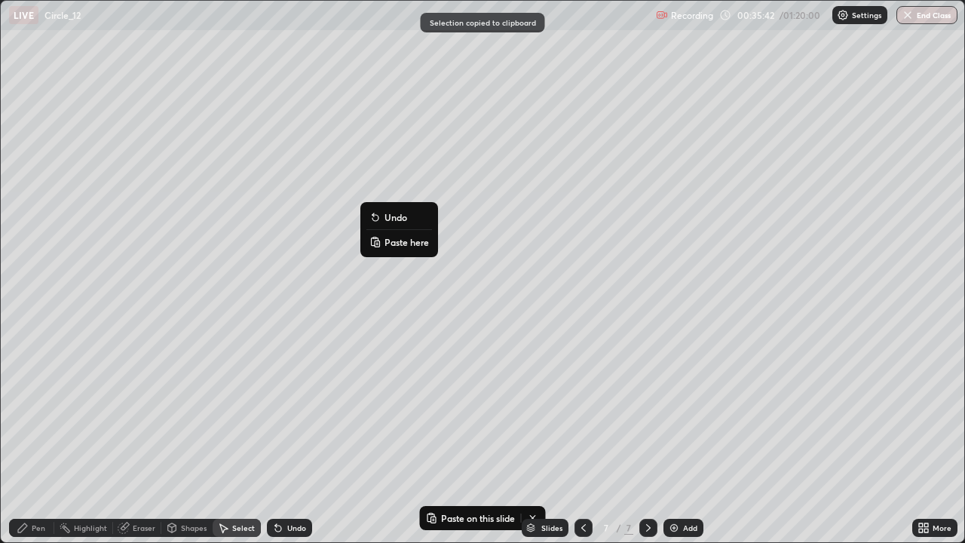
click at [392, 243] on p "Paste here" at bounding box center [406, 242] width 44 height 12
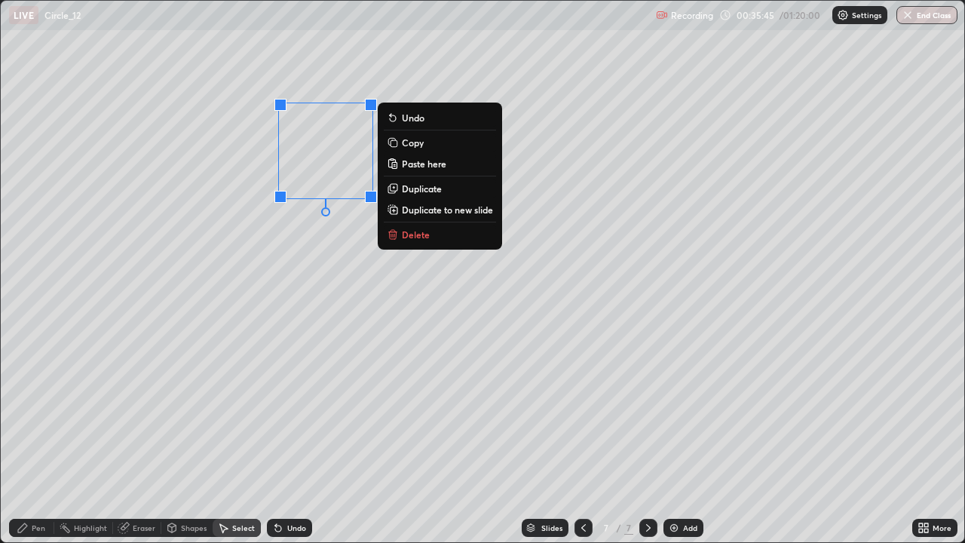
click at [23, 440] on icon at bounding box center [22, 527] width 9 height 9
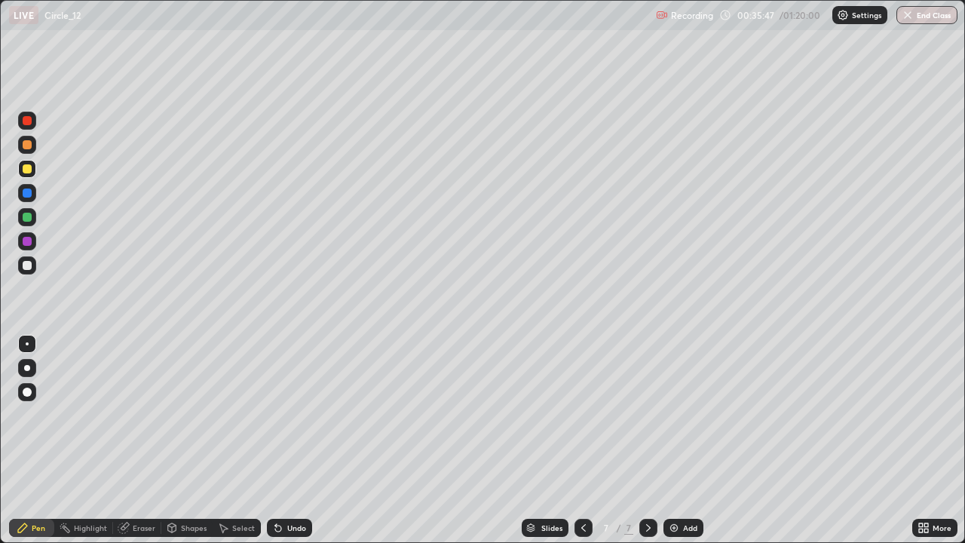
click at [26, 265] on div at bounding box center [27, 265] width 9 height 9
click at [200, 440] on div "Shapes" at bounding box center [186, 528] width 51 height 18
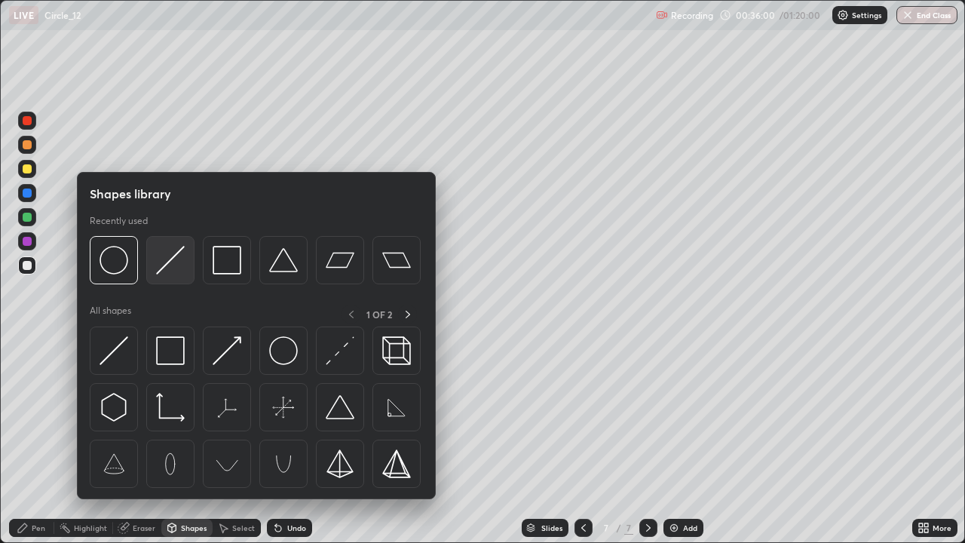
click at [161, 262] on img at bounding box center [170, 260] width 29 height 29
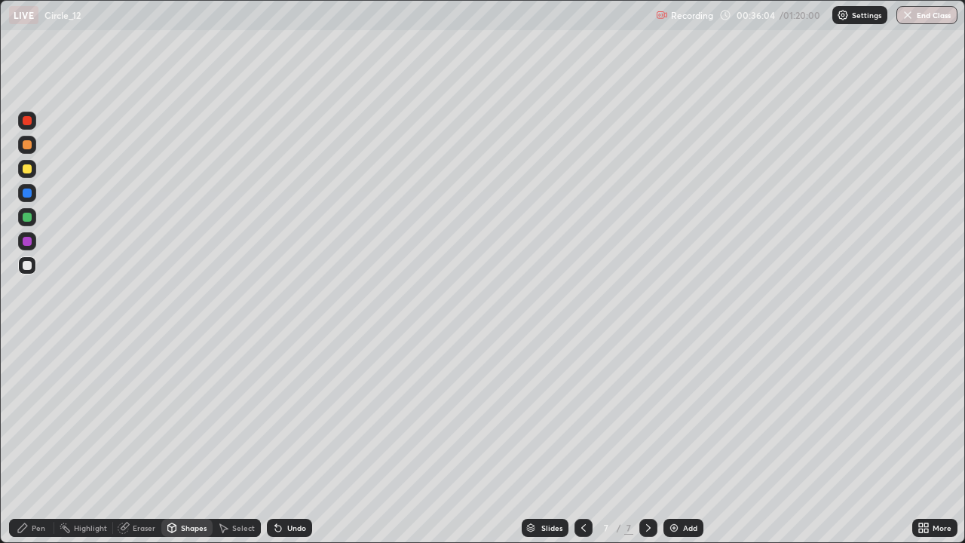
click at [292, 440] on div "Undo" at bounding box center [296, 528] width 19 height 8
click at [28, 265] on div at bounding box center [27, 265] width 9 height 9
click at [25, 170] on div at bounding box center [27, 168] width 9 height 9
click at [33, 440] on div "Pen" at bounding box center [39, 528] width 14 height 8
click at [24, 264] on div at bounding box center [27, 265] width 9 height 9
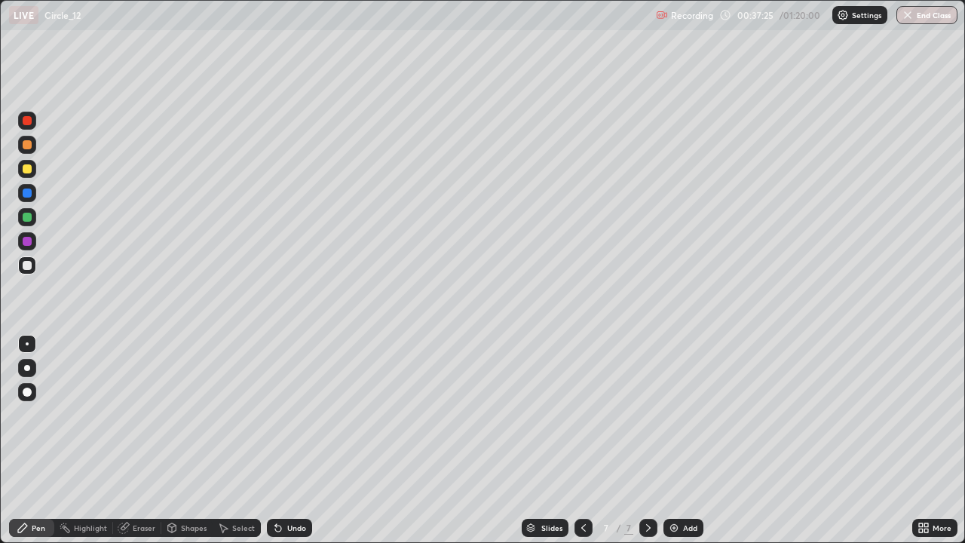
click at [281, 440] on icon at bounding box center [278, 528] width 12 height 12
click at [24, 217] on div at bounding box center [27, 217] width 9 height 9
click at [24, 264] on div at bounding box center [27, 265] width 9 height 9
click at [27, 271] on div at bounding box center [27, 265] width 18 height 18
click at [26, 217] on div at bounding box center [27, 217] width 9 height 9
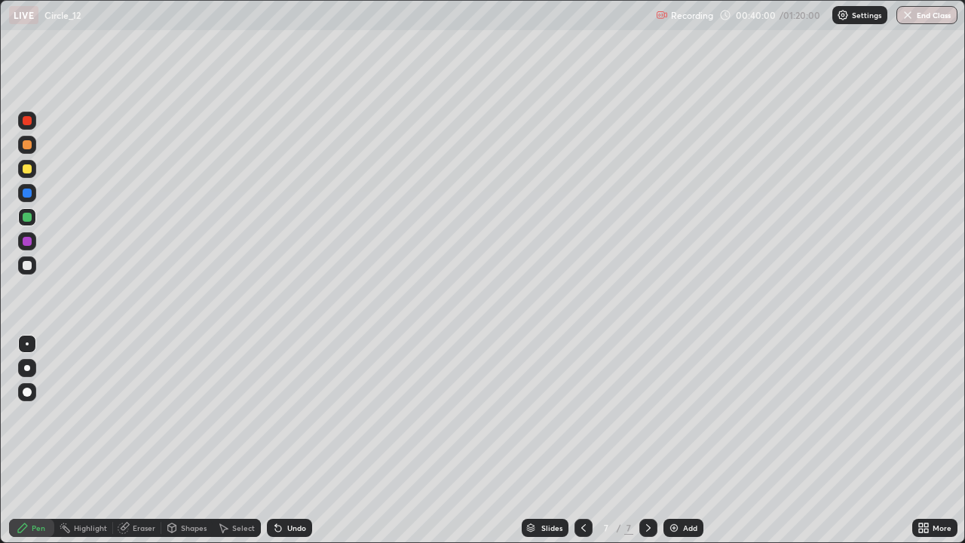
click at [29, 267] on div at bounding box center [27, 265] width 9 height 9
click at [287, 440] on div "Undo" at bounding box center [296, 528] width 19 height 8
click at [688, 440] on div "Add" at bounding box center [690, 528] width 14 height 8
click at [580, 440] on icon at bounding box center [583, 528] width 12 height 12
click at [647, 440] on icon at bounding box center [648, 528] width 12 height 12
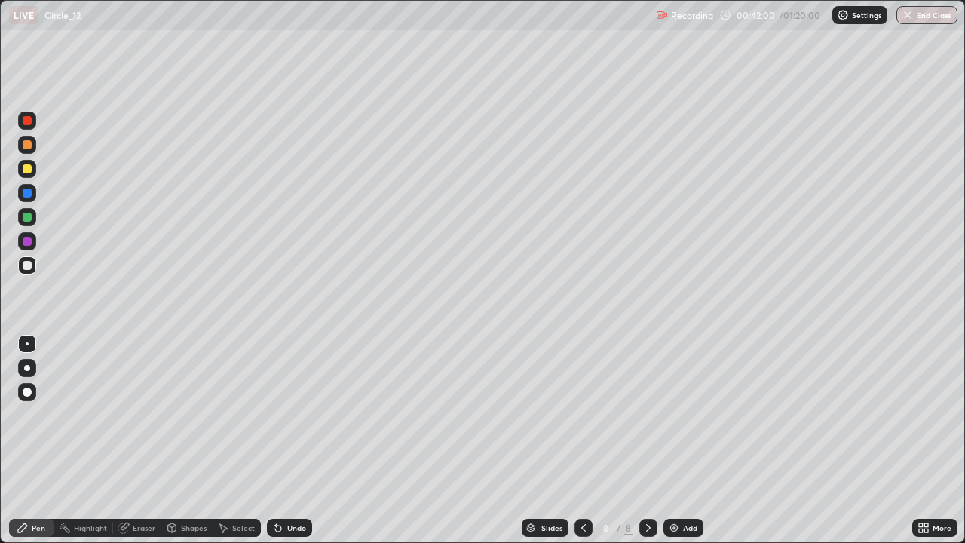
click at [582, 440] on icon at bounding box center [583, 528] width 12 height 12
click at [647, 440] on icon at bounding box center [648, 528] width 12 height 12
click at [21, 145] on div at bounding box center [27, 145] width 18 height 18
click at [26, 270] on div at bounding box center [27, 265] width 18 height 18
click at [301, 440] on div "Undo" at bounding box center [296, 528] width 19 height 8
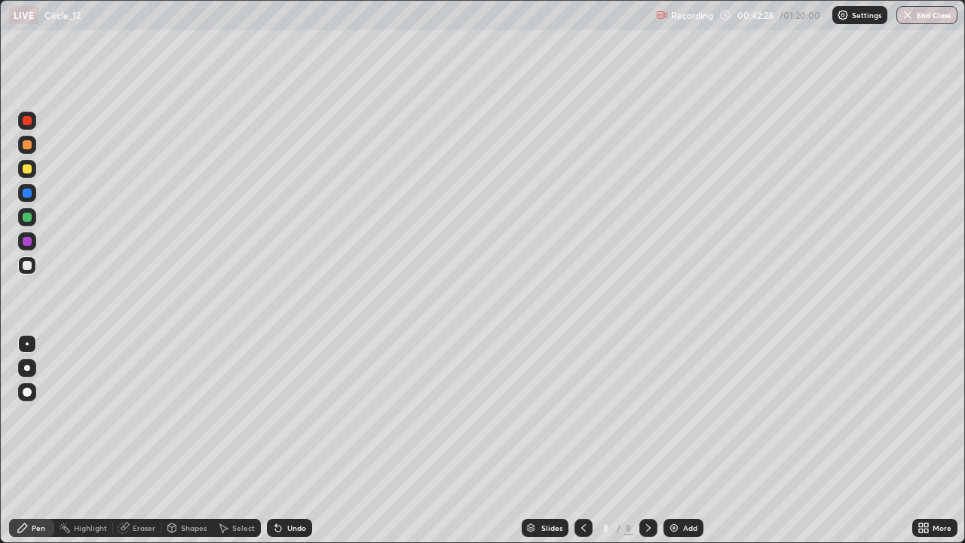
click at [289, 440] on div "Undo" at bounding box center [296, 528] width 19 height 8
click at [287, 440] on div "Undo" at bounding box center [296, 528] width 19 height 8
click at [579, 440] on div at bounding box center [583, 527] width 18 height 30
click at [647, 440] on icon at bounding box center [648, 528] width 12 height 12
click at [684, 440] on div "Add" at bounding box center [683, 528] width 40 height 18
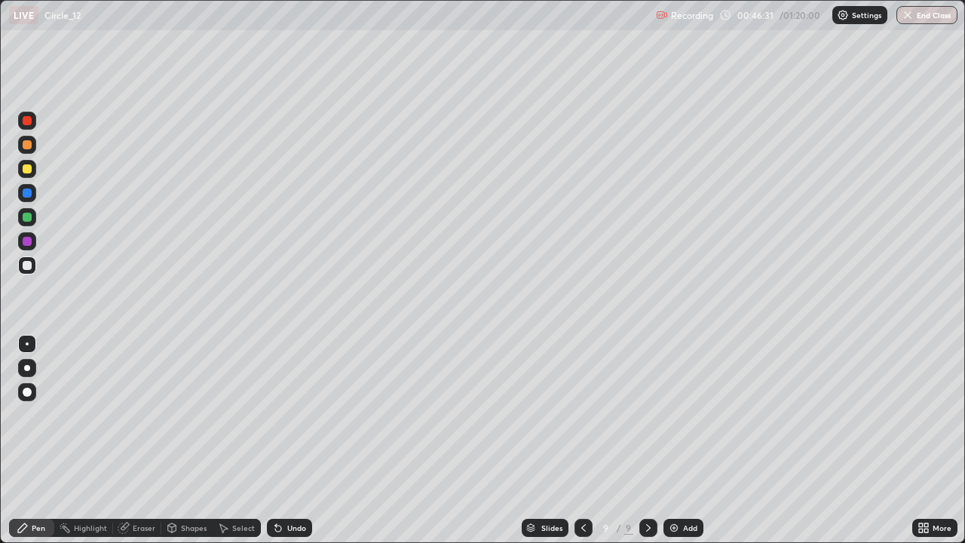
click at [22, 163] on div at bounding box center [27, 169] width 18 height 18
click at [24, 264] on div at bounding box center [27, 265] width 9 height 9
click at [294, 440] on div "Undo" at bounding box center [296, 528] width 19 height 8
click at [26, 268] on div at bounding box center [27, 265] width 9 height 9
click at [27, 218] on div at bounding box center [27, 217] width 9 height 9
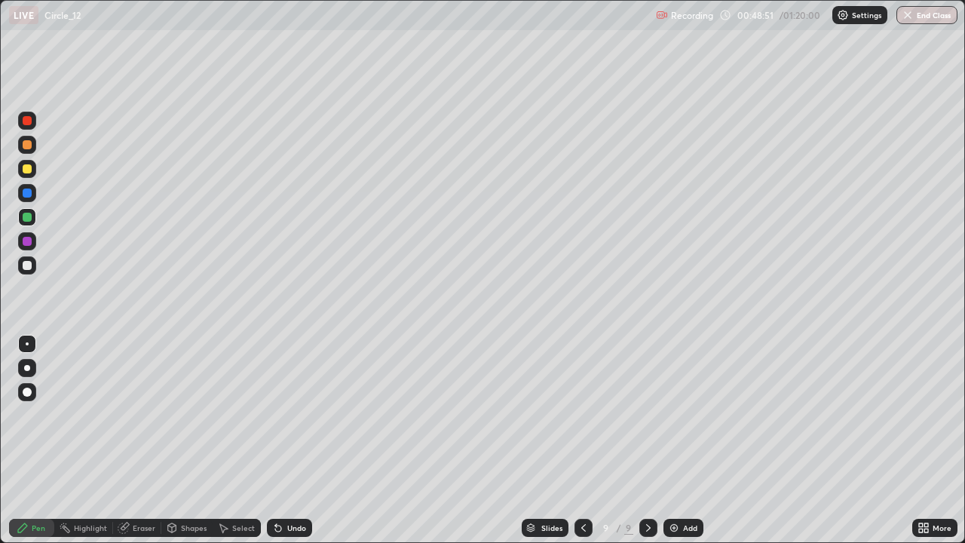
click at [29, 268] on div at bounding box center [27, 265] width 9 height 9
click at [291, 440] on div "Undo" at bounding box center [289, 528] width 45 height 18
click at [26, 164] on div at bounding box center [27, 168] width 9 height 9
click at [292, 440] on div "Undo" at bounding box center [289, 528] width 45 height 18
click at [689, 440] on div "Add" at bounding box center [690, 528] width 14 height 8
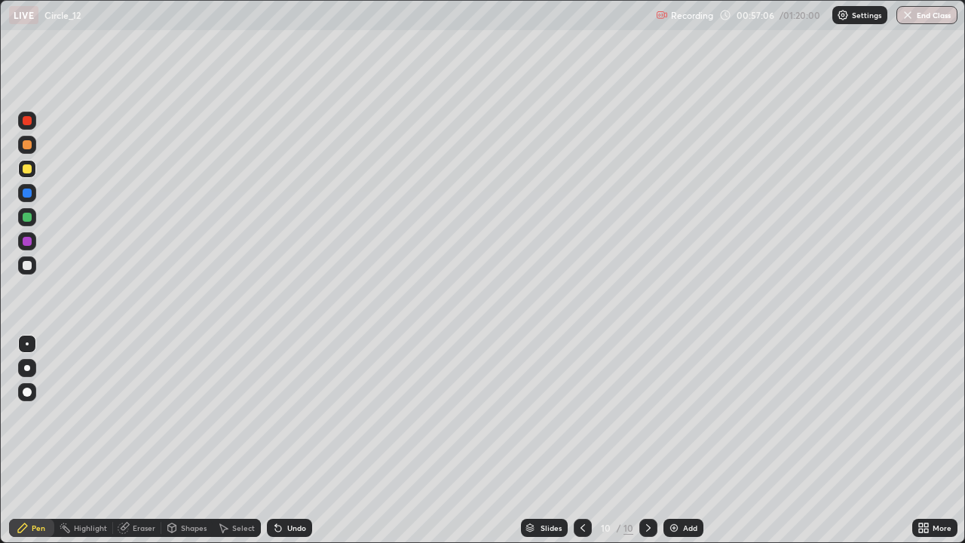
click at [26, 169] on div at bounding box center [27, 168] width 9 height 9
click at [293, 440] on div "Undo" at bounding box center [289, 528] width 45 height 18
click at [295, 440] on div "Undo" at bounding box center [296, 528] width 19 height 8
click at [26, 262] on div at bounding box center [27, 265] width 9 height 9
click at [234, 440] on div "Select" at bounding box center [243, 528] width 23 height 8
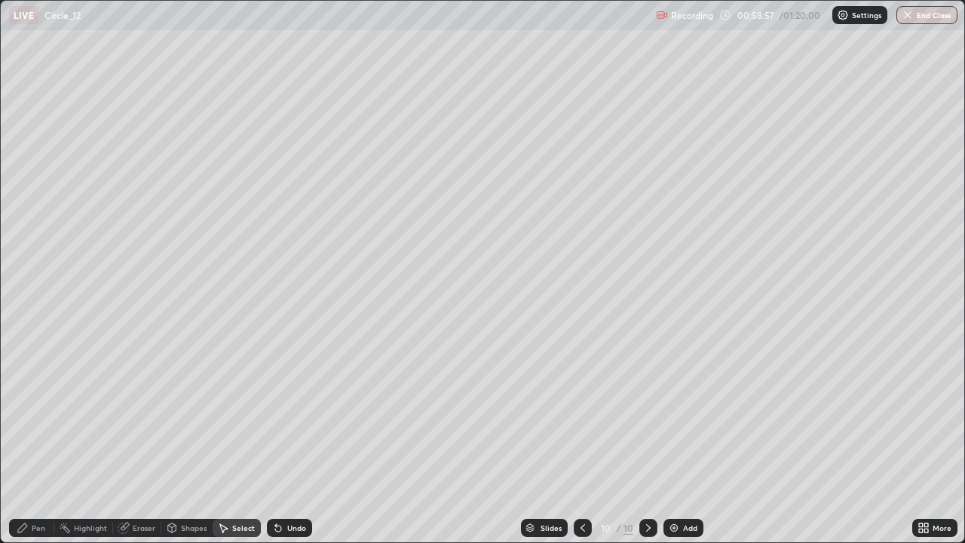
click at [191, 440] on div "Shapes" at bounding box center [194, 528] width 26 height 8
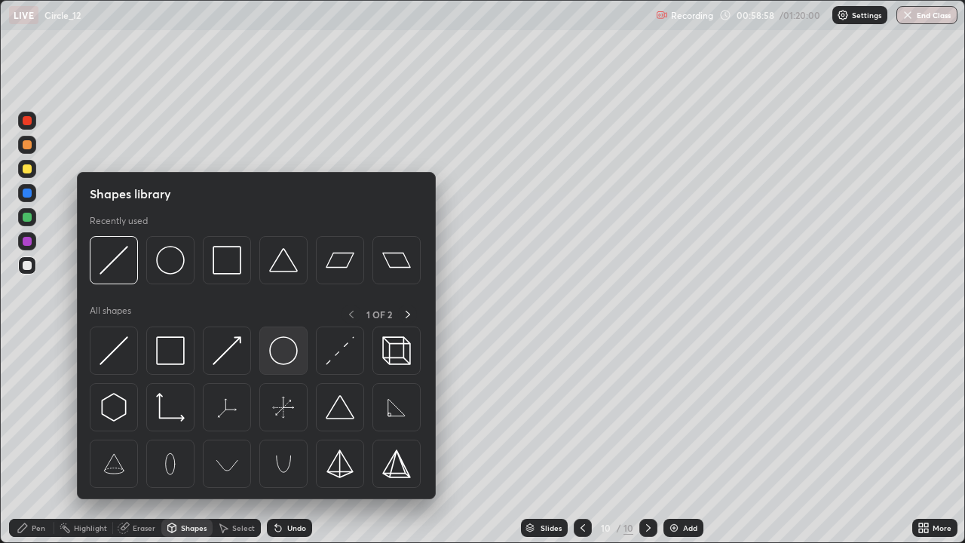
click at [280, 350] on img at bounding box center [283, 350] width 29 height 29
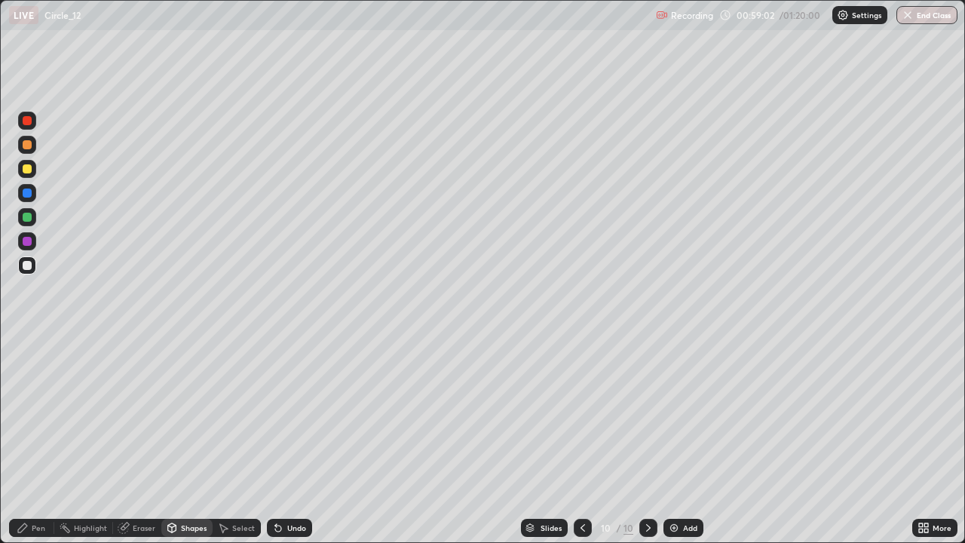
click at [287, 440] on div "Undo" at bounding box center [296, 528] width 19 height 8
click at [238, 440] on div "Select" at bounding box center [243, 528] width 23 height 8
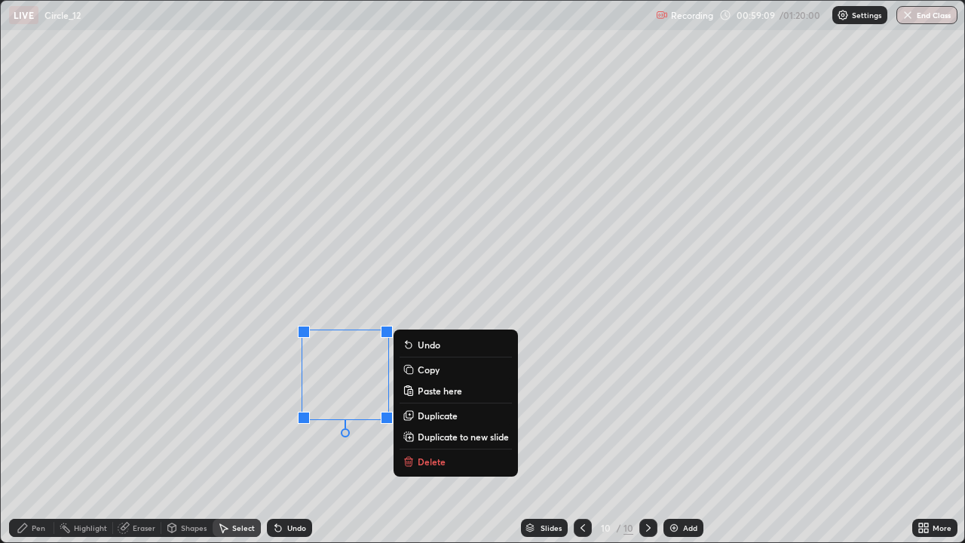
click at [227, 440] on icon at bounding box center [223, 528] width 12 height 12
click at [197, 440] on div "Shapes" at bounding box center [194, 528] width 26 height 8
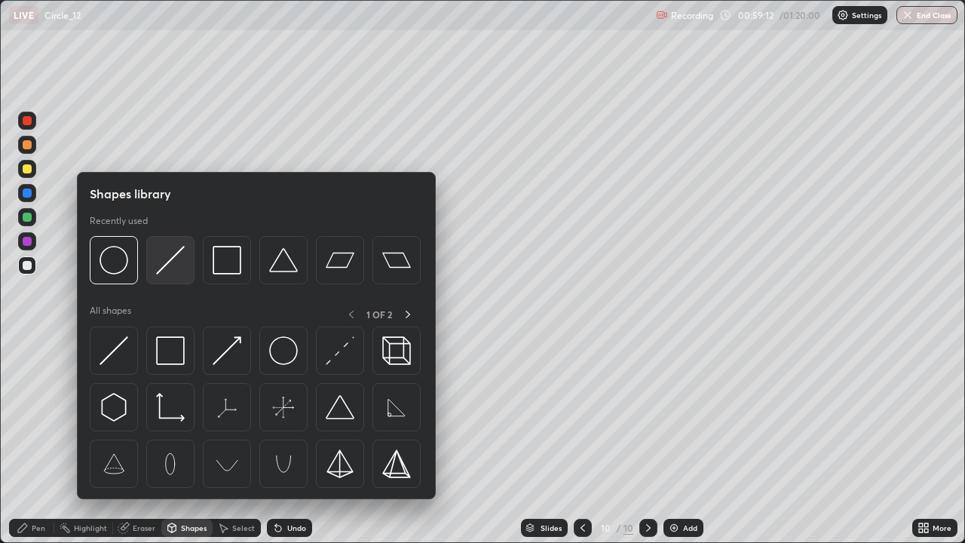
click at [170, 261] on img at bounding box center [170, 260] width 29 height 29
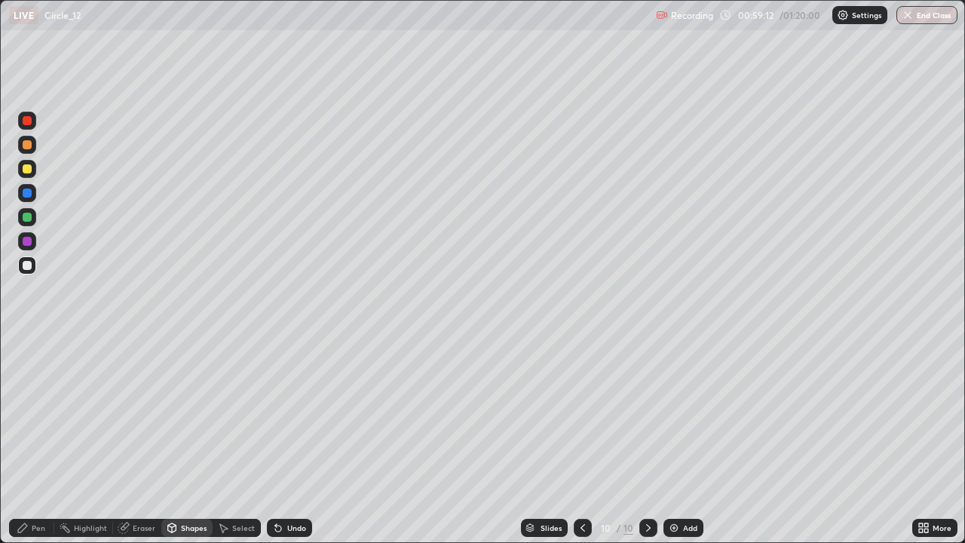
click at [26, 219] on div at bounding box center [27, 217] width 9 height 9
click at [32, 440] on div "Pen" at bounding box center [39, 528] width 14 height 8
click at [300, 440] on div "Undo" at bounding box center [296, 528] width 19 height 8
click at [197, 440] on div "Shapes" at bounding box center [194, 528] width 26 height 8
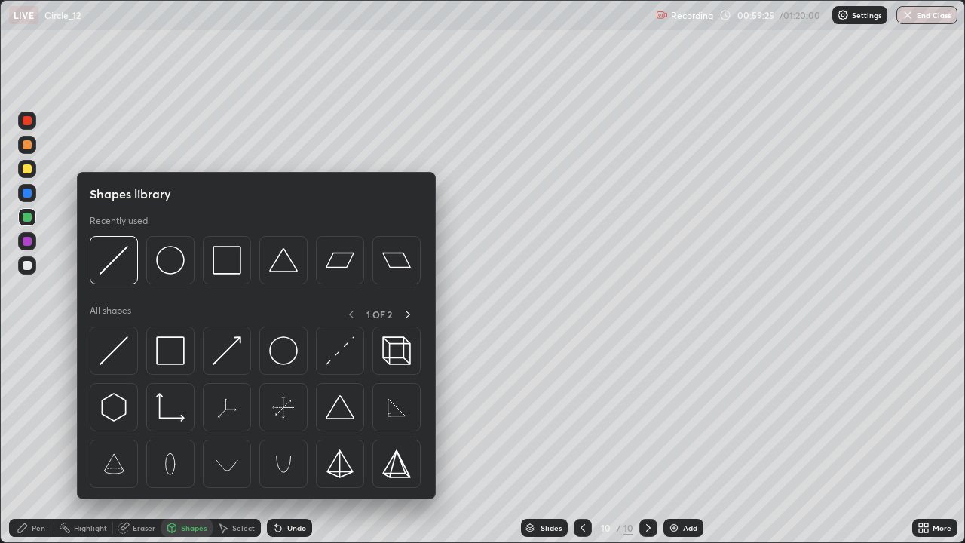
click at [184, 440] on div "Shapes" at bounding box center [194, 528] width 26 height 8
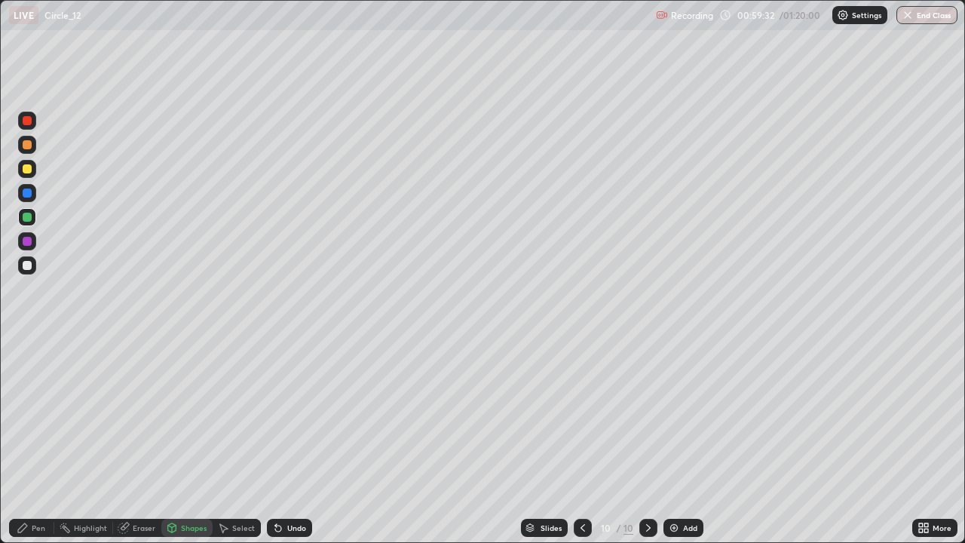
click at [288, 440] on div "Undo" at bounding box center [296, 528] width 19 height 8
click at [17, 440] on icon at bounding box center [23, 528] width 12 height 12
click at [26, 264] on div at bounding box center [27, 265] width 9 height 9
click at [295, 440] on div "Undo" at bounding box center [289, 528] width 45 height 18
click at [25, 169] on div at bounding box center [27, 168] width 9 height 9
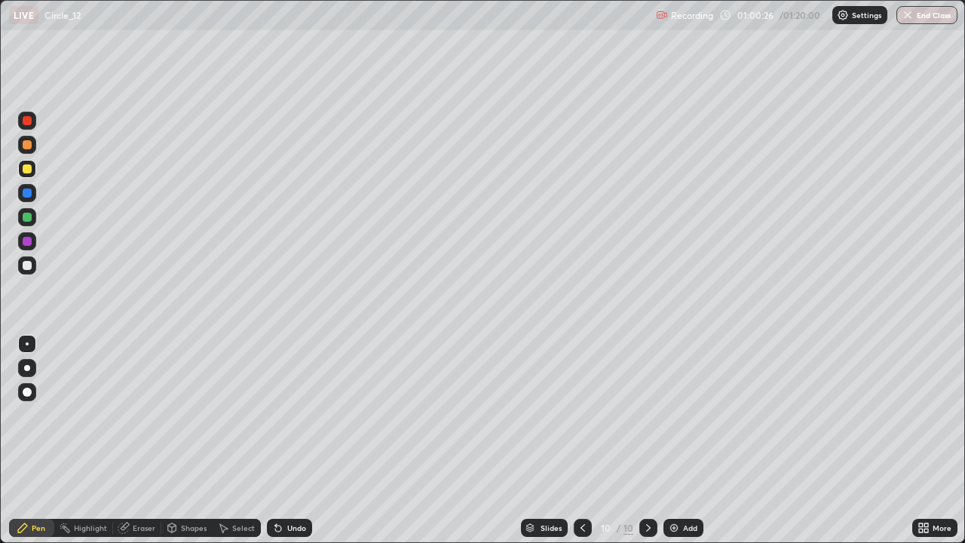
click at [28, 264] on div at bounding box center [27, 265] width 9 height 9
click at [25, 267] on div at bounding box center [27, 265] width 9 height 9
click at [26, 169] on div at bounding box center [27, 168] width 9 height 9
click at [18, 260] on div at bounding box center [27, 265] width 18 height 18
click at [24, 148] on div at bounding box center [27, 144] width 9 height 9
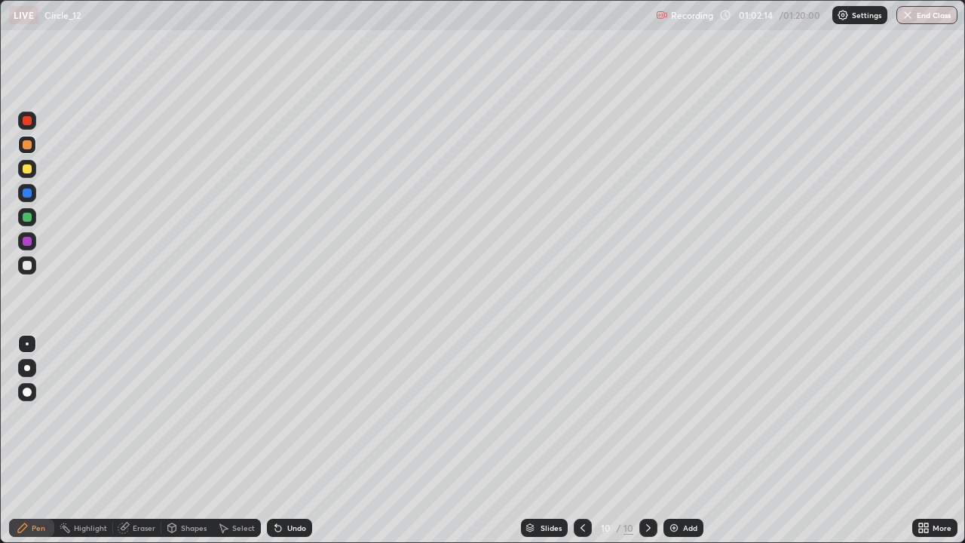
click at [33, 268] on div at bounding box center [27, 265] width 18 height 18
click at [930, 15] on button "End Class" at bounding box center [926, 15] width 61 height 18
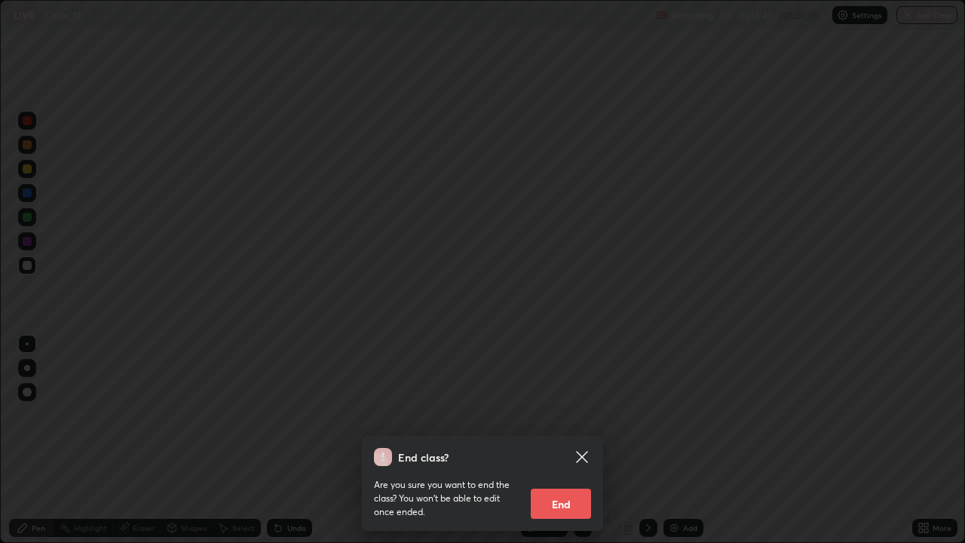
click at [566, 440] on button "End" at bounding box center [561, 503] width 60 height 30
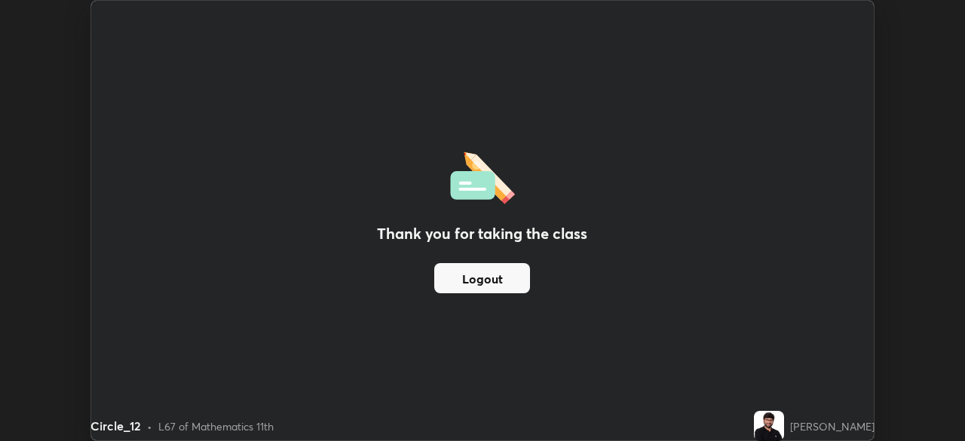
scroll to position [74926, 74403]
